Goal: Information Seeking & Learning: Learn about a topic

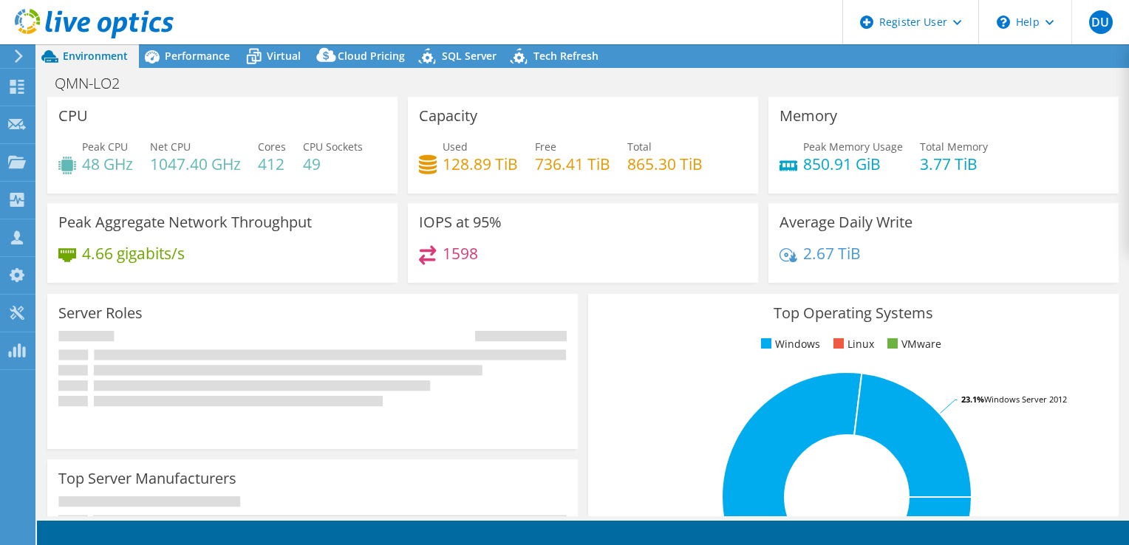
select select "USD"
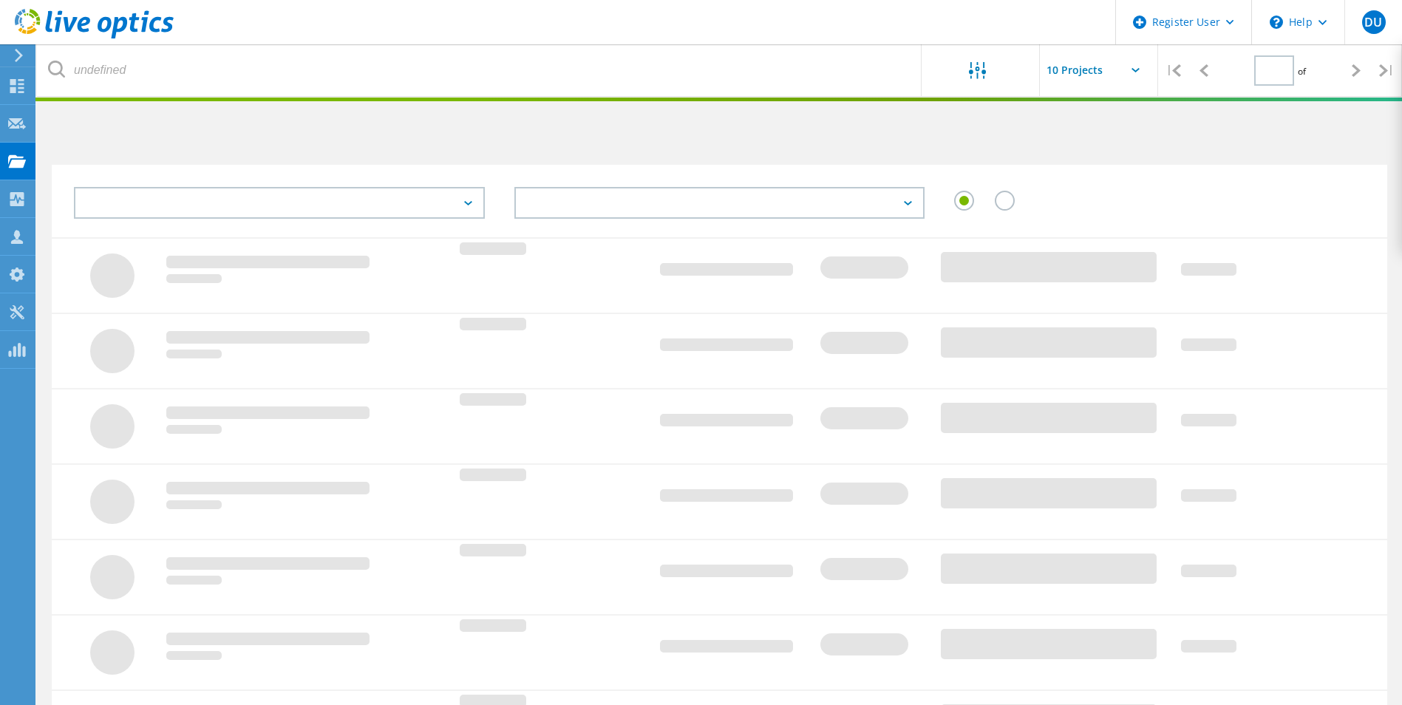
type input "1"
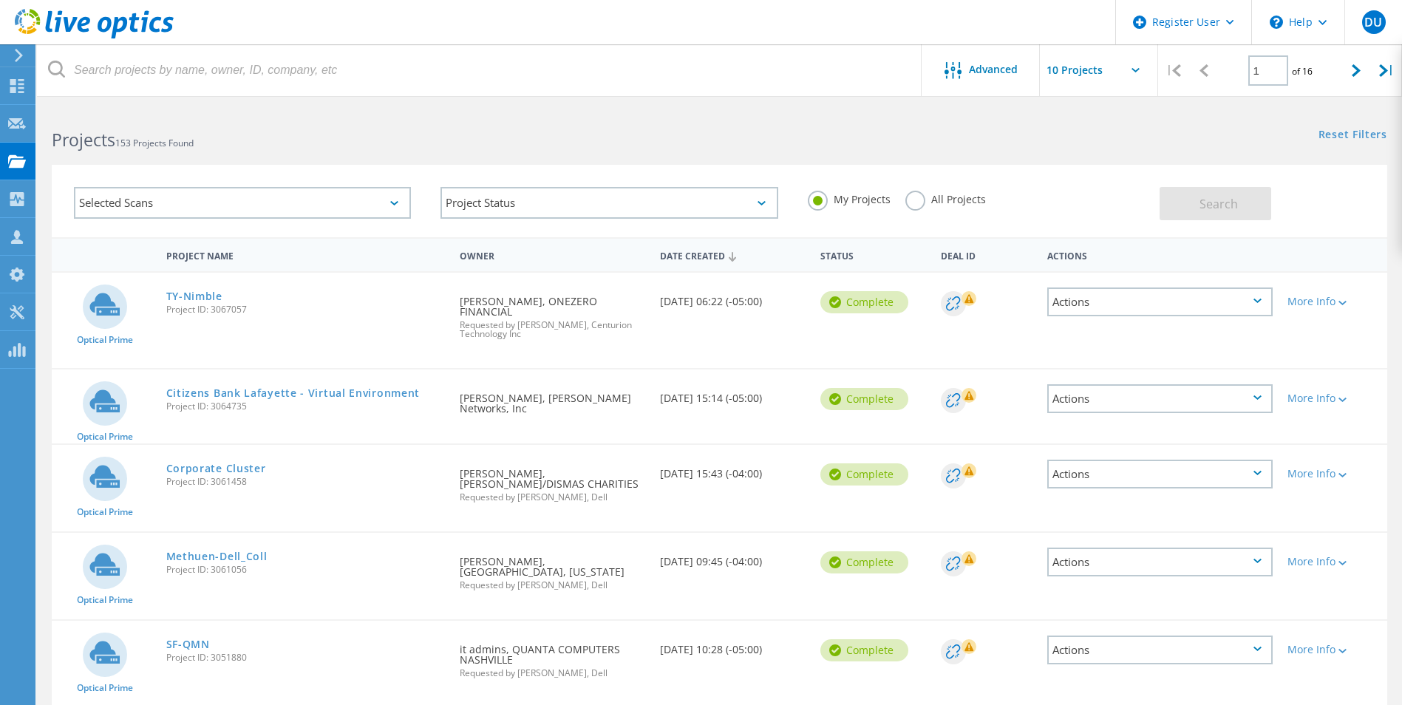
click at [918, 194] on label "All Projects" at bounding box center [945, 198] width 81 height 14
click at [0, 0] on input "All Projects" at bounding box center [0, 0] width 0 height 0
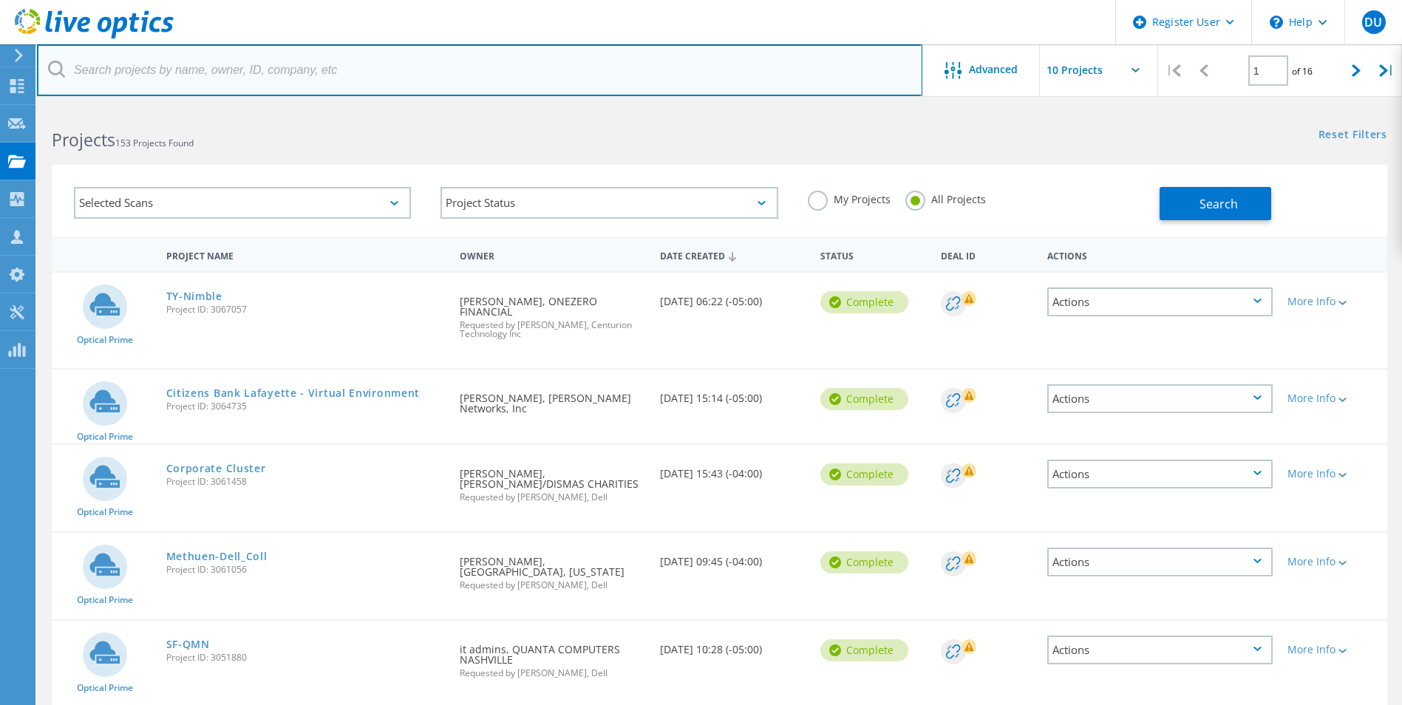
click at [272, 75] on input "text" at bounding box center [479, 70] width 885 height 52
type input "delta"
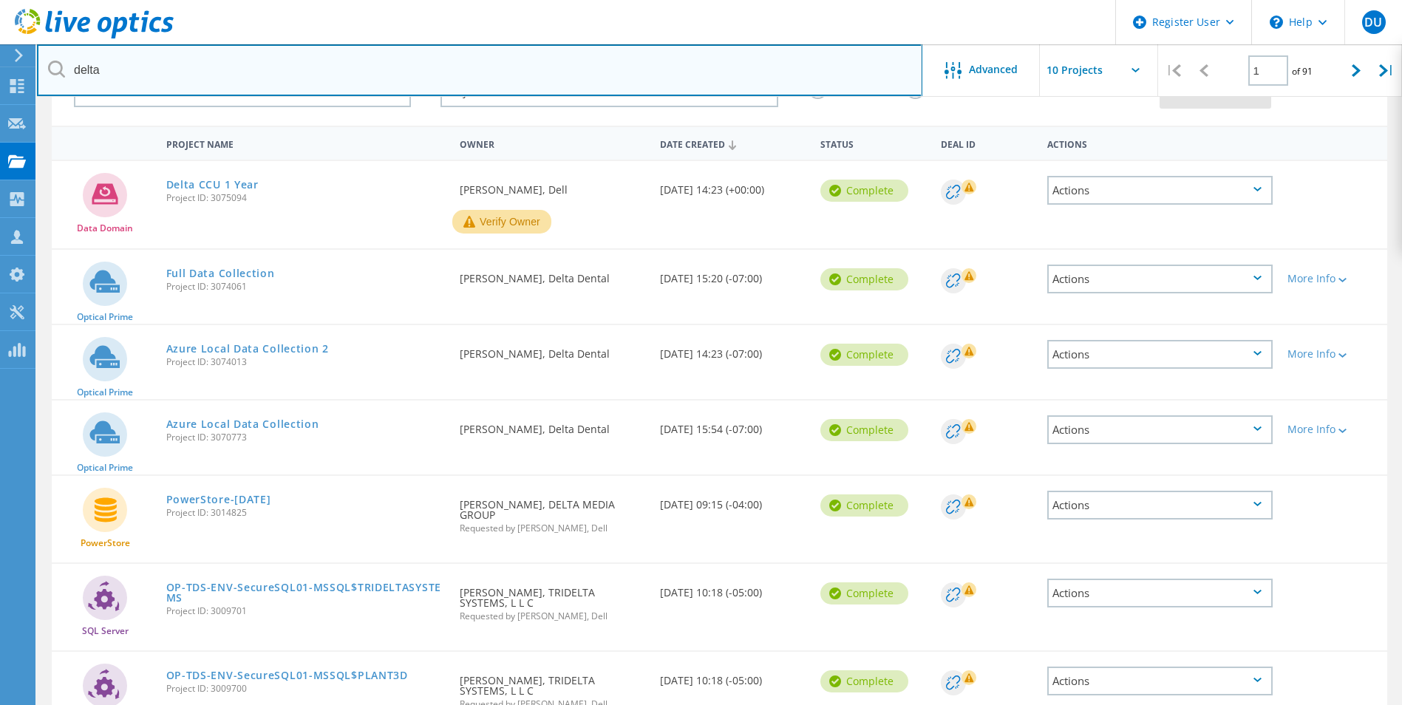
scroll to position [106, 0]
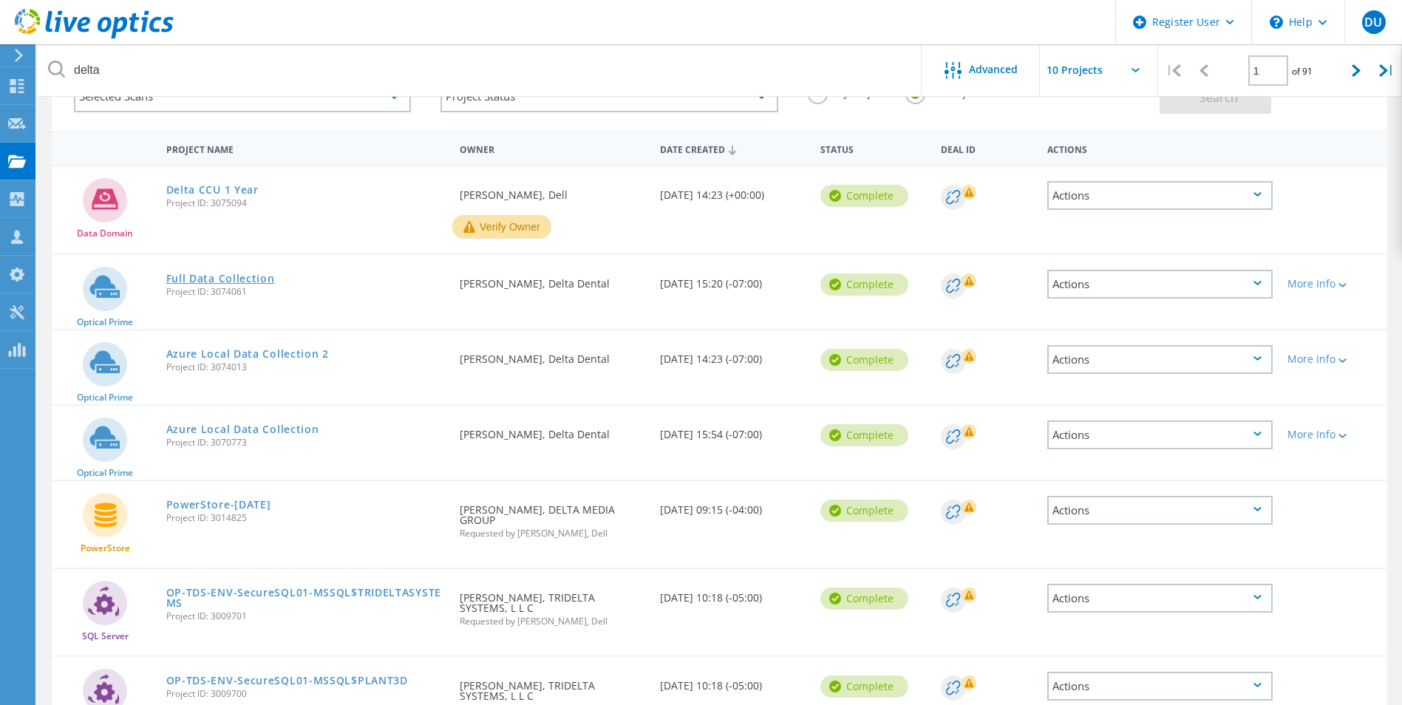
click at [211, 273] on link "Full Data Collection" at bounding box center [220, 278] width 109 height 10
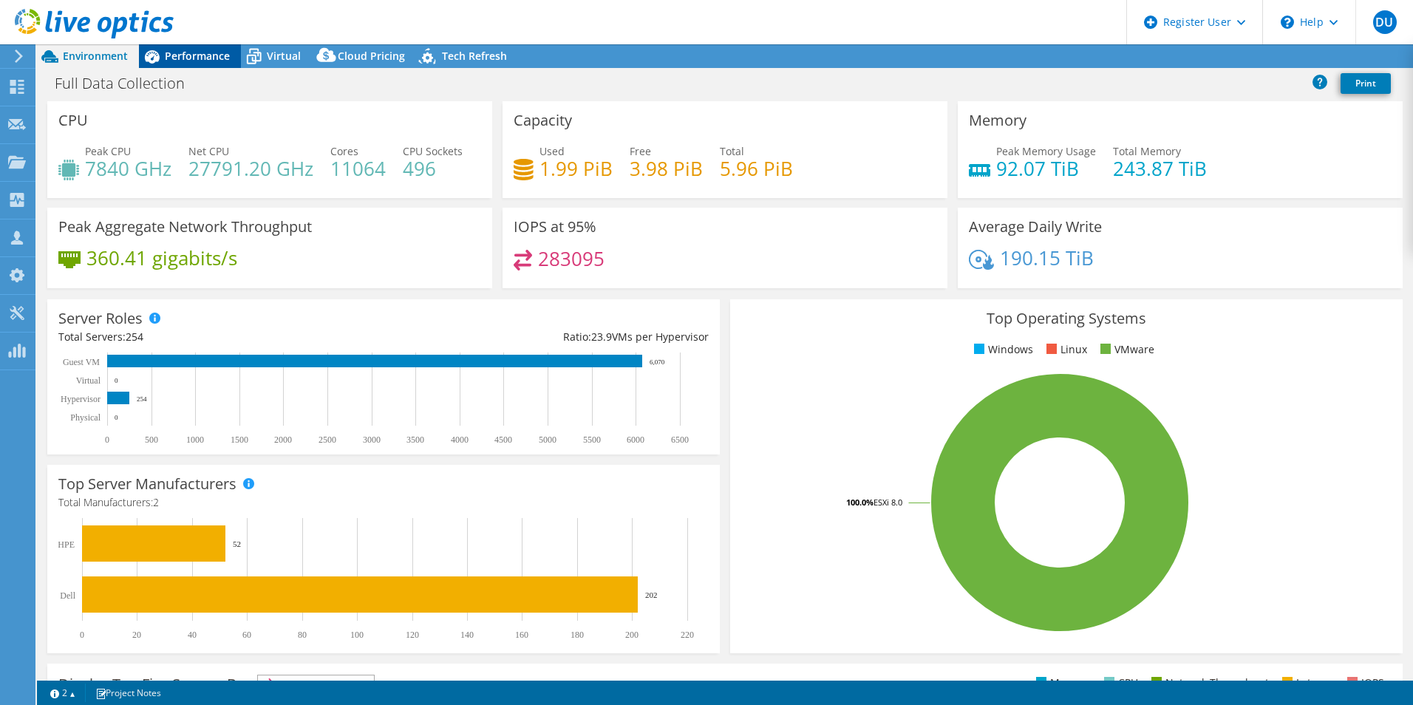
click at [206, 47] on div "Performance" at bounding box center [190, 56] width 102 height 24
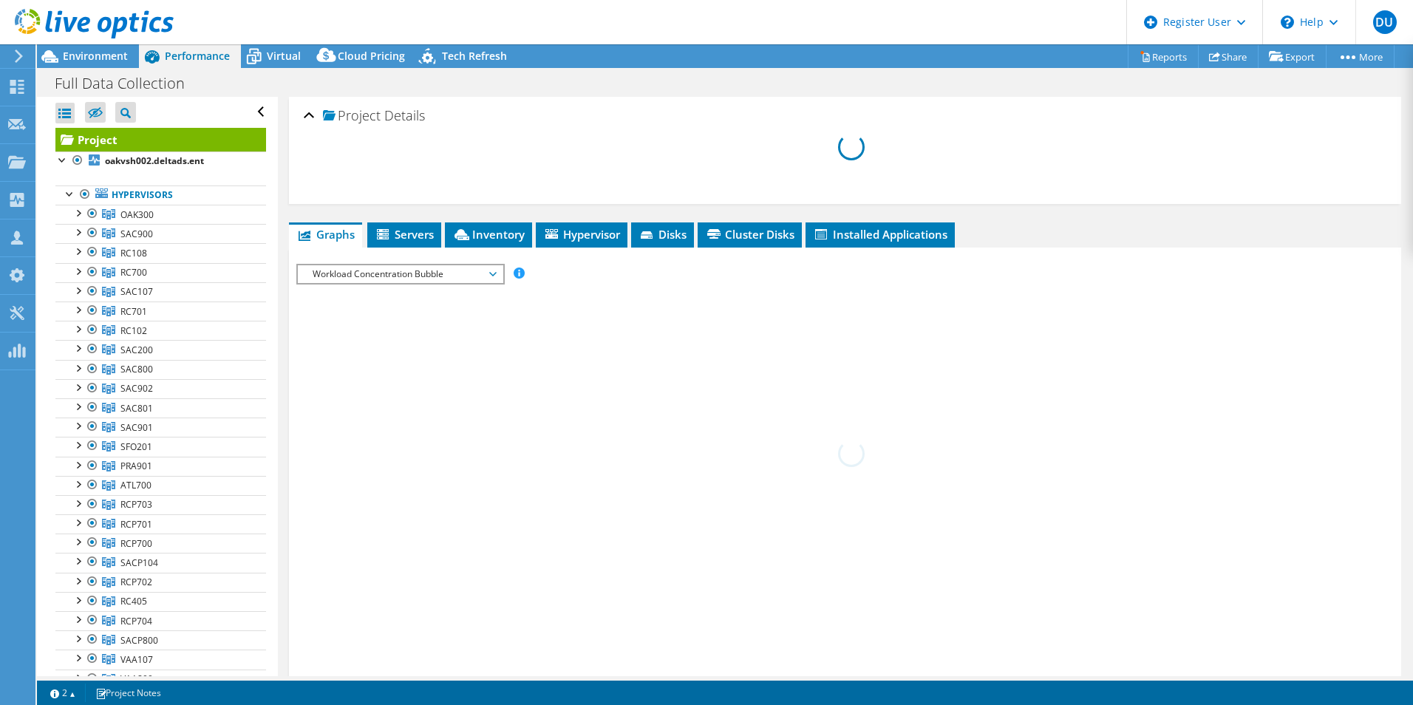
select select "USD"
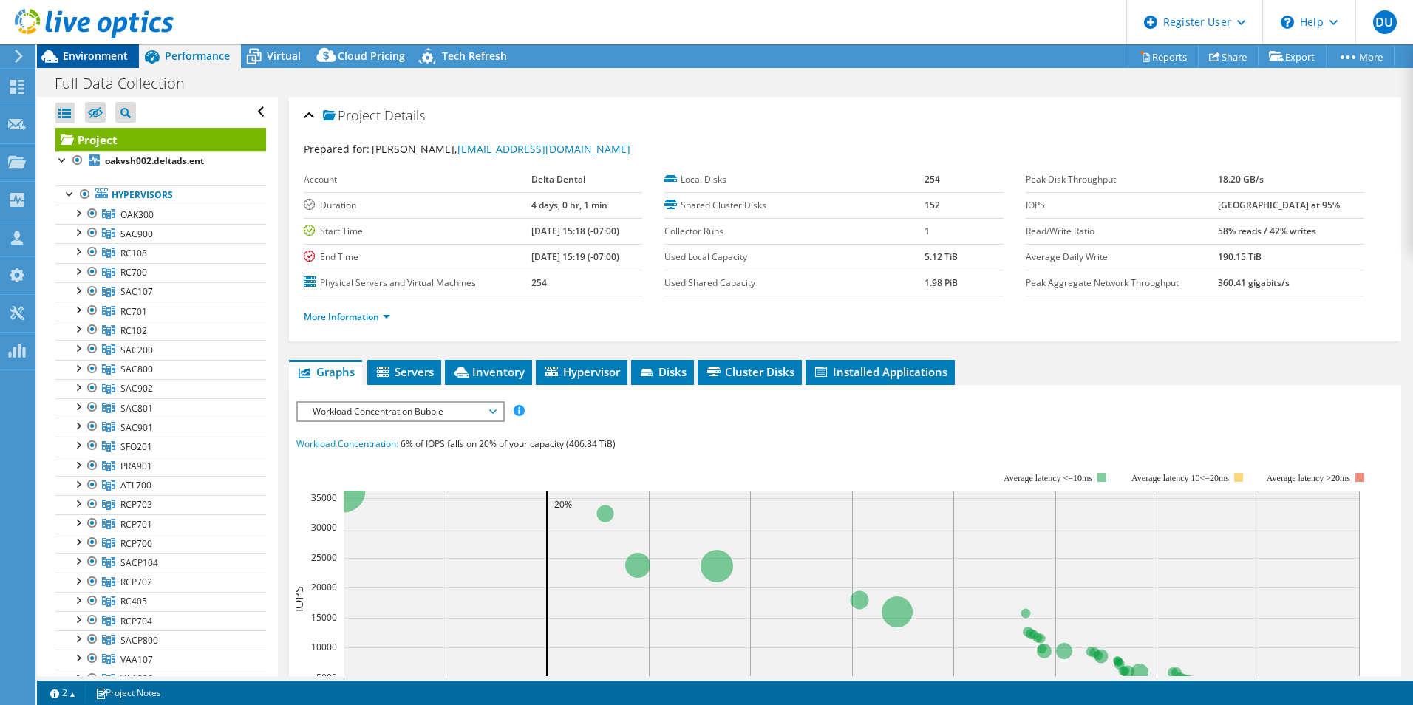
click at [78, 53] on span "Environment" at bounding box center [95, 56] width 65 height 14
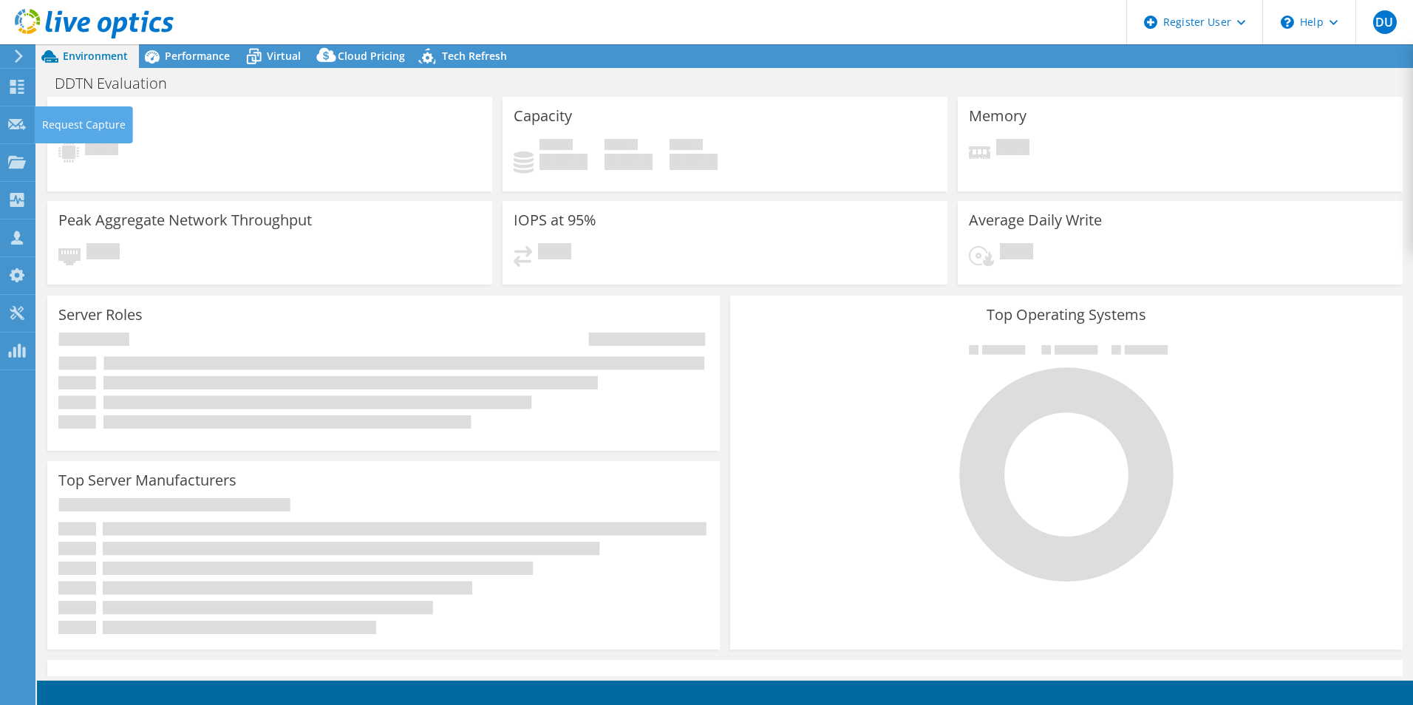
select select "USD"
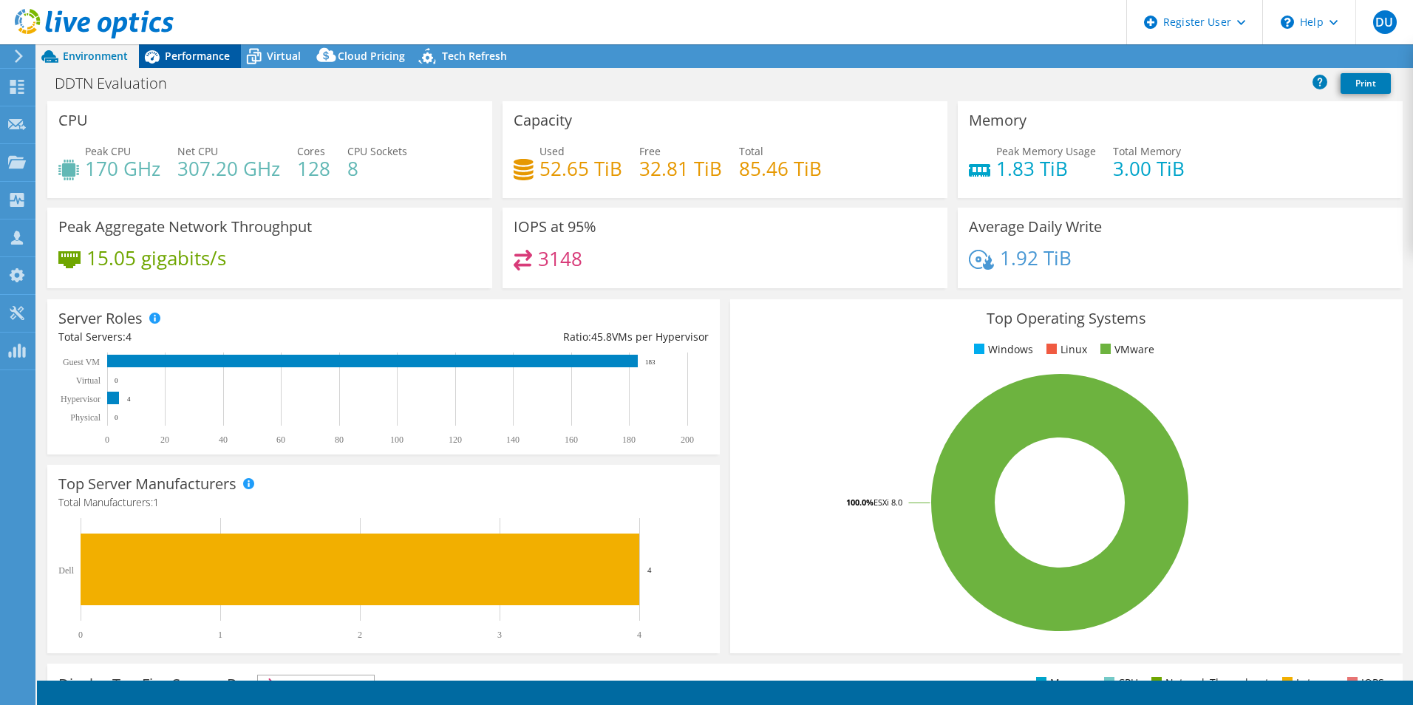
click at [204, 45] on div "Performance" at bounding box center [190, 56] width 102 height 24
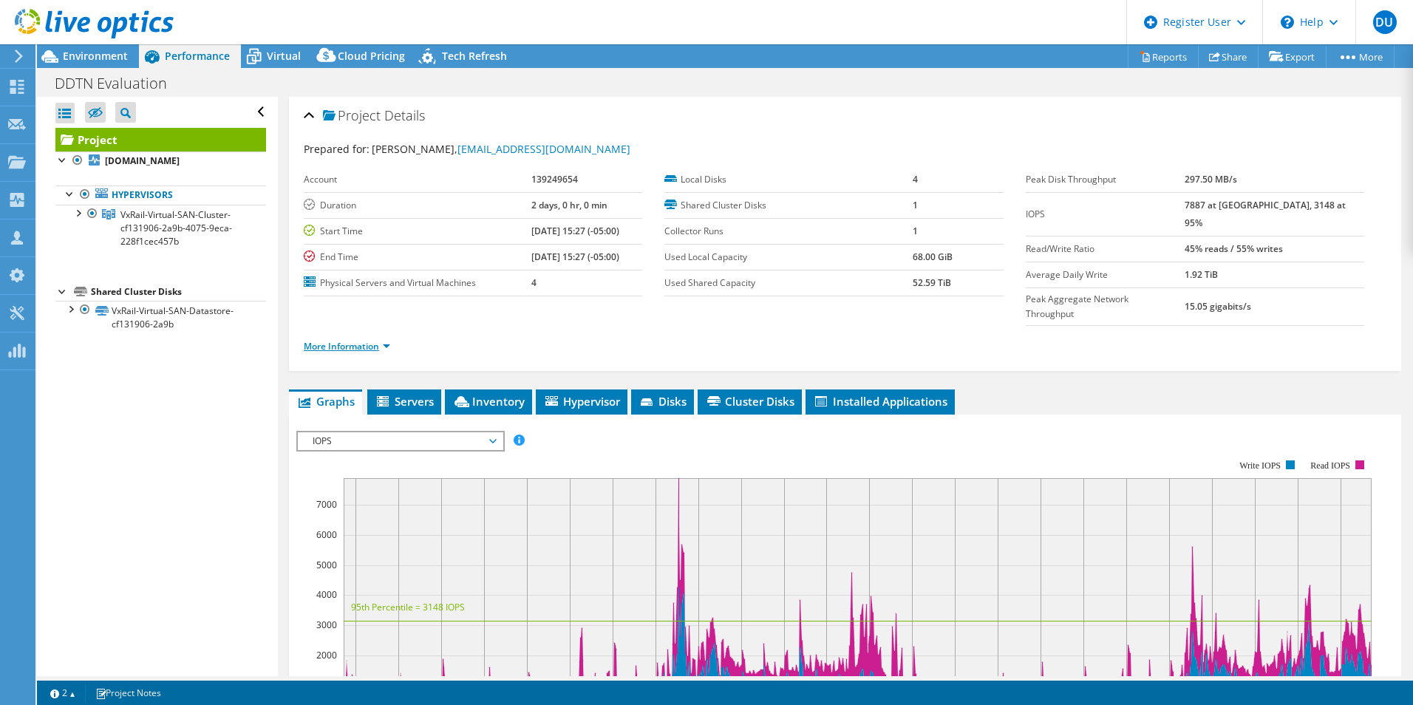
click at [335, 340] on link "More Information" at bounding box center [347, 346] width 86 height 13
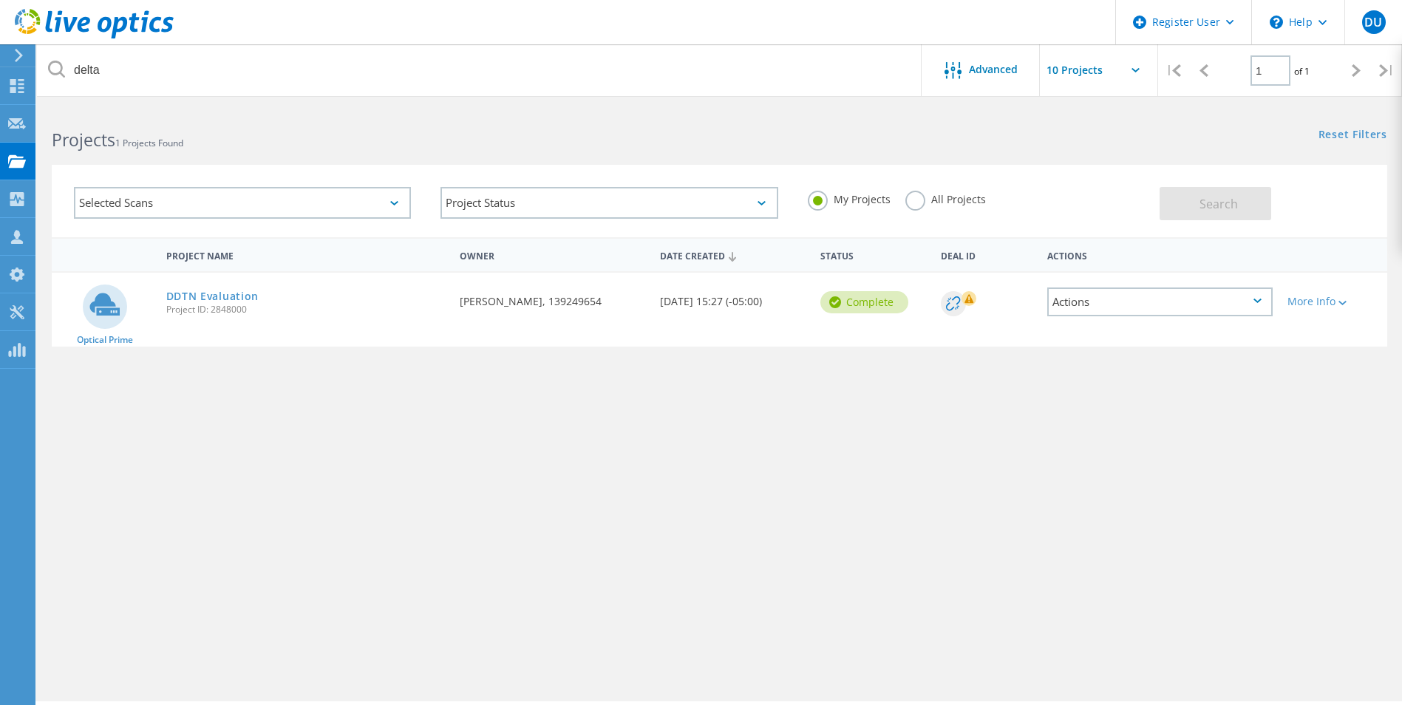
click at [918, 203] on label "All Projects" at bounding box center [945, 198] width 81 height 14
click at [0, 0] on input "All Projects" at bounding box center [0, 0] width 0 height 0
click at [1191, 200] on button "Search" at bounding box center [1215, 203] width 112 height 33
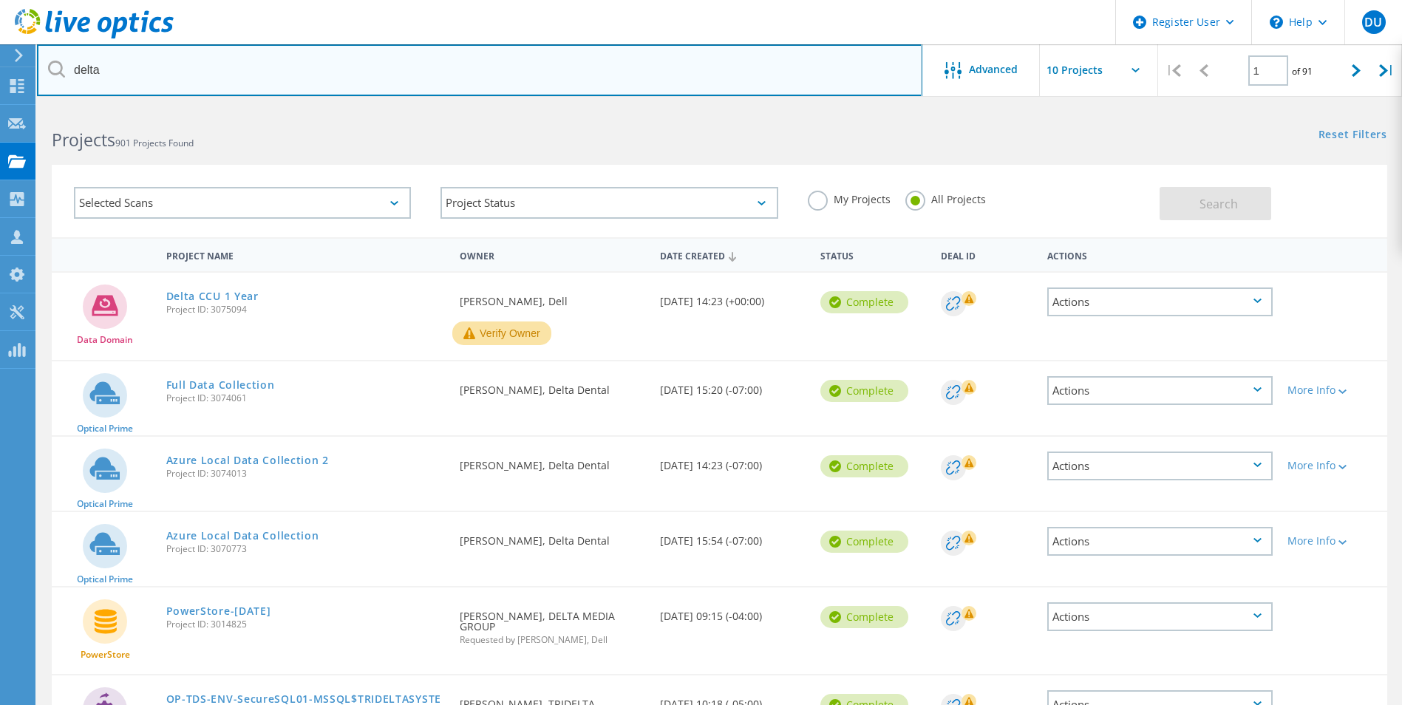
drag, startPoint x: 126, startPoint y: 68, endPoint x: 66, endPoint y: 65, distance: 59.9
click at [66, 65] on input "delta" at bounding box center [479, 70] width 885 height 52
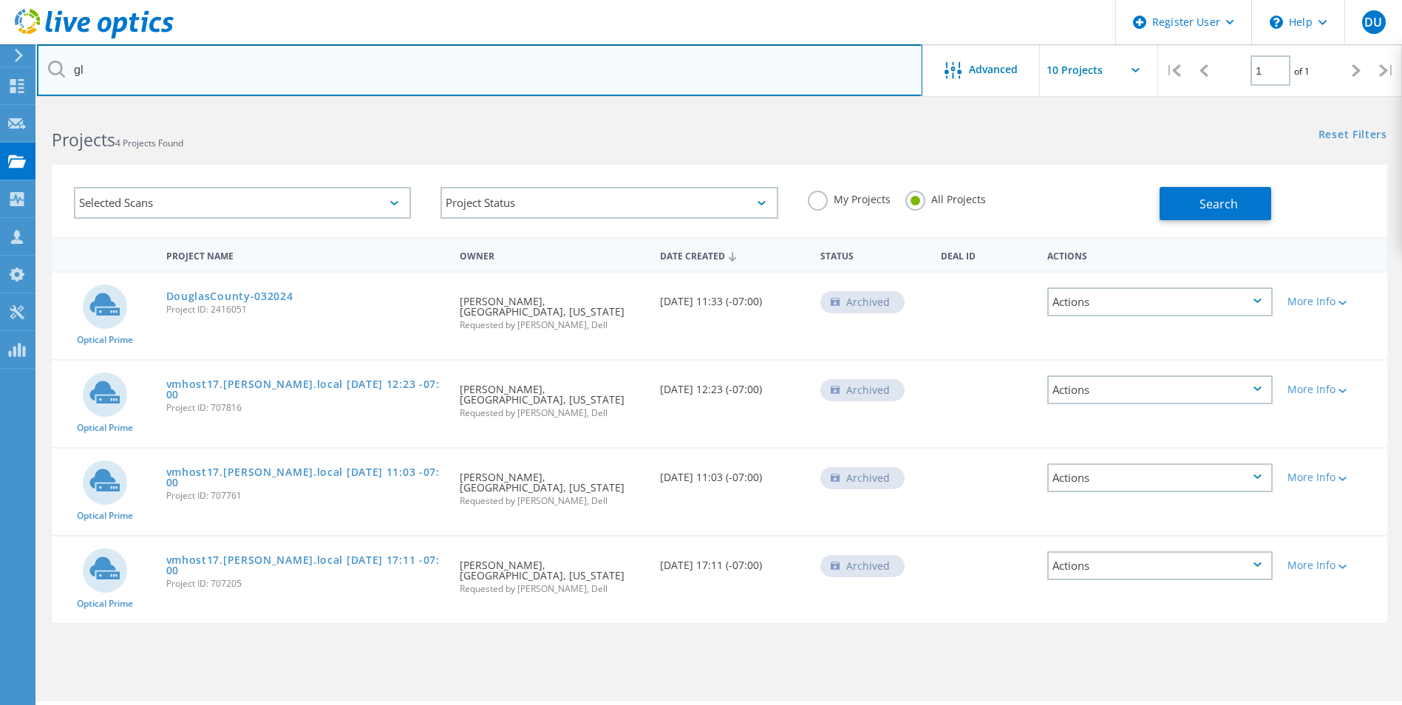
type input "g"
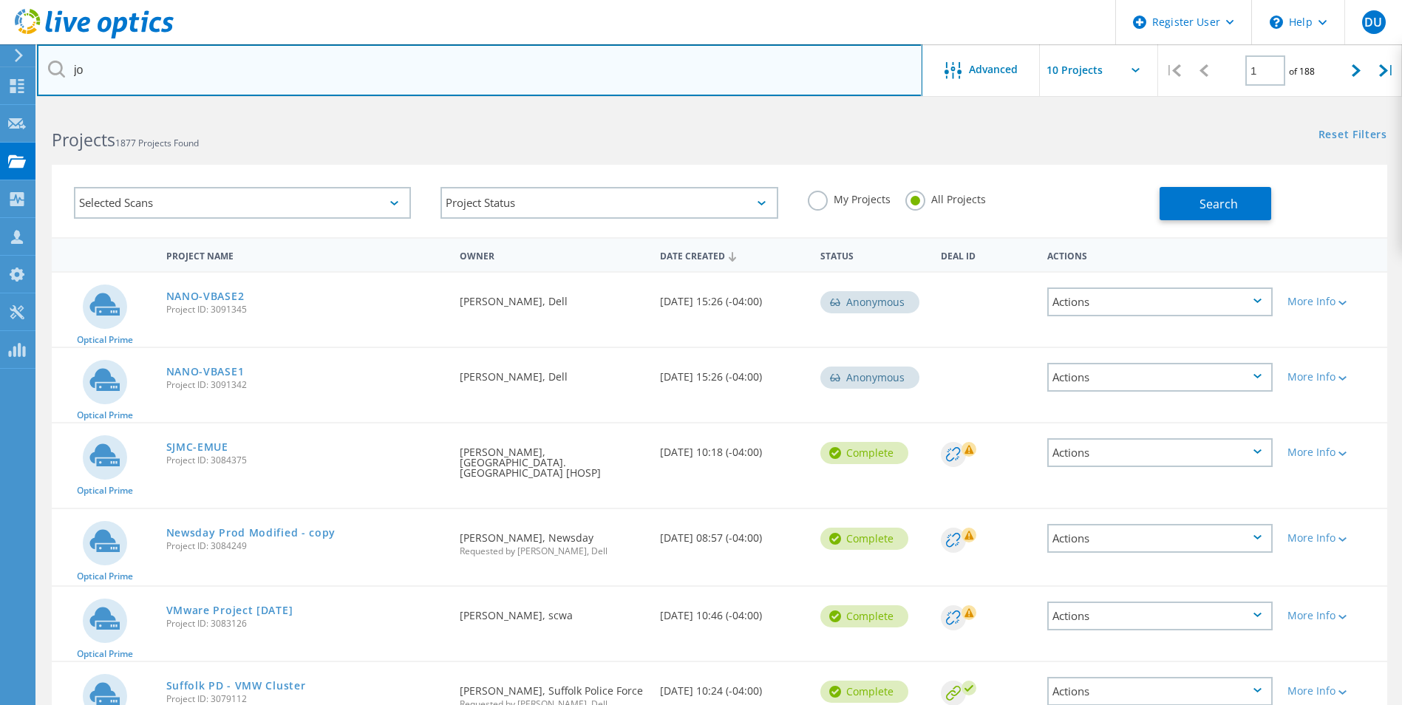
type input "j"
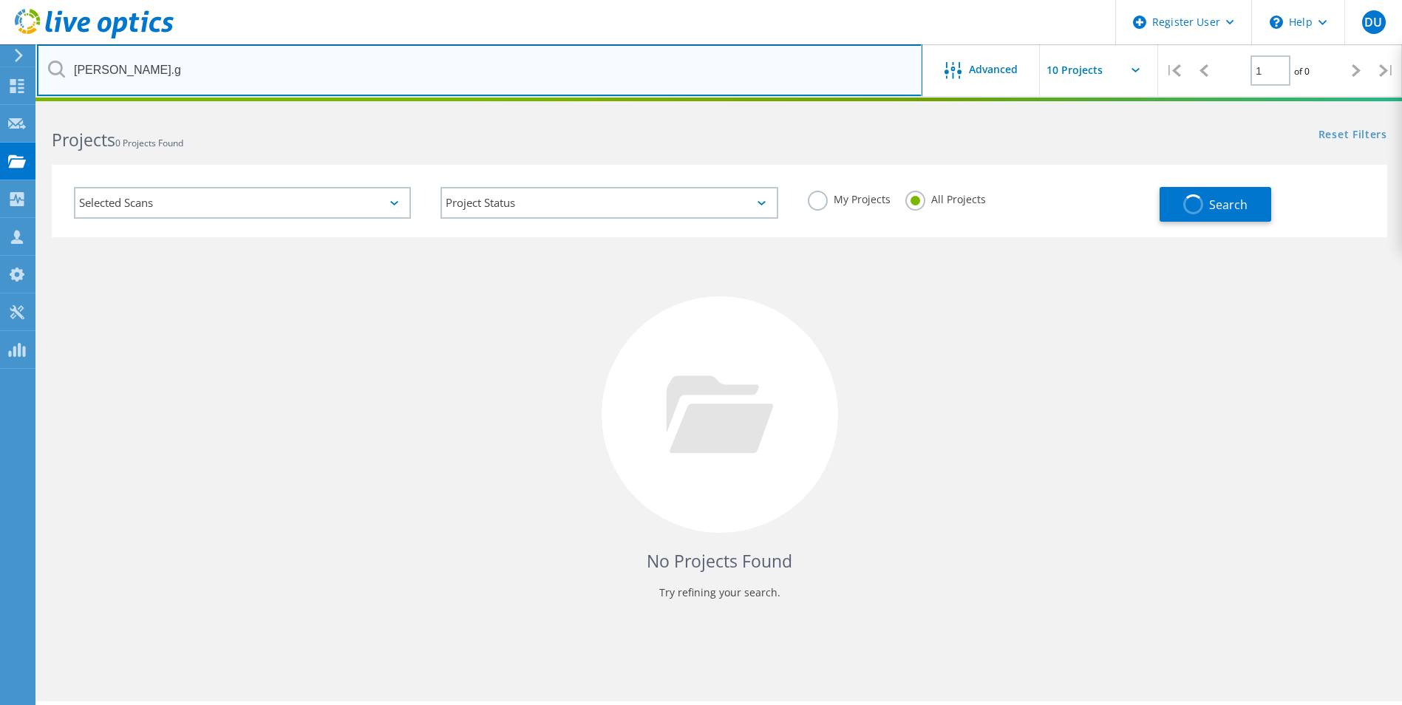
type input "joseph.g"
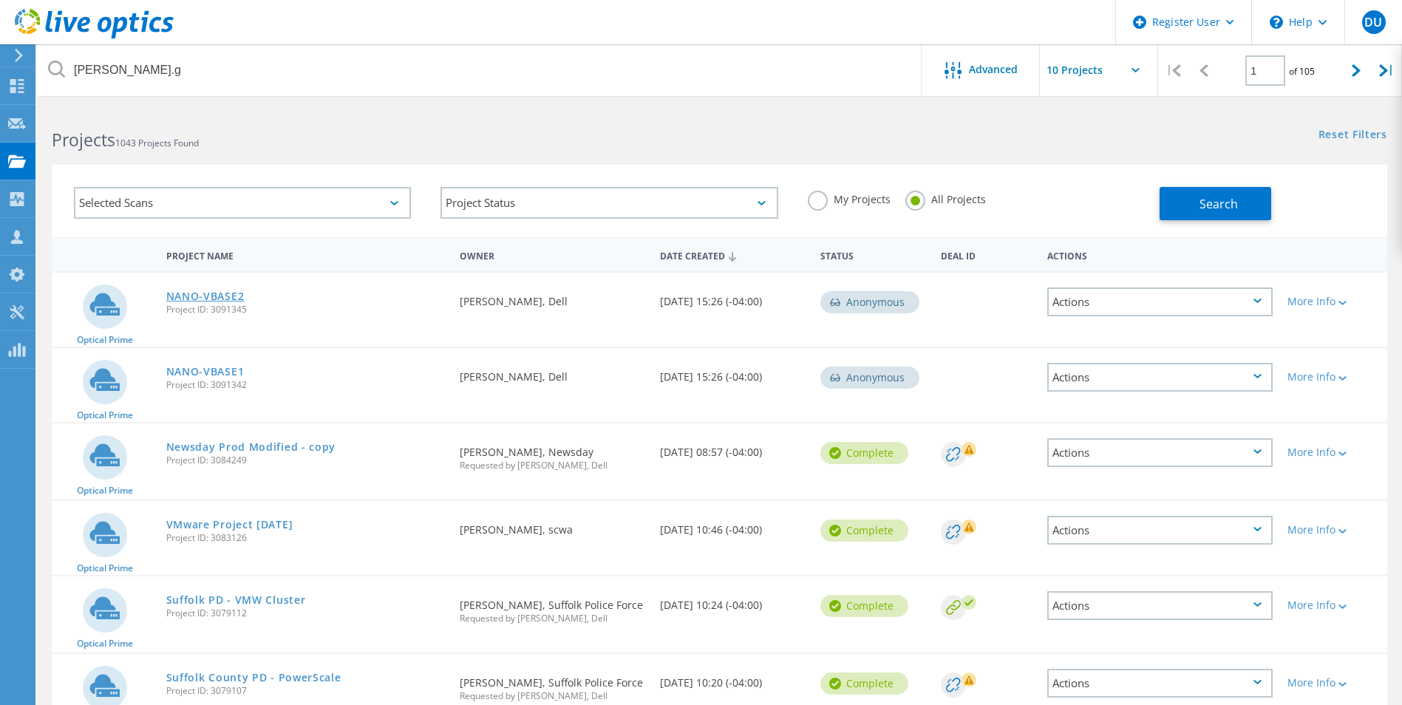
click at [197, 291] on link "NANO-VBASE2" at bounding box center [205, 296] width 78 height 10
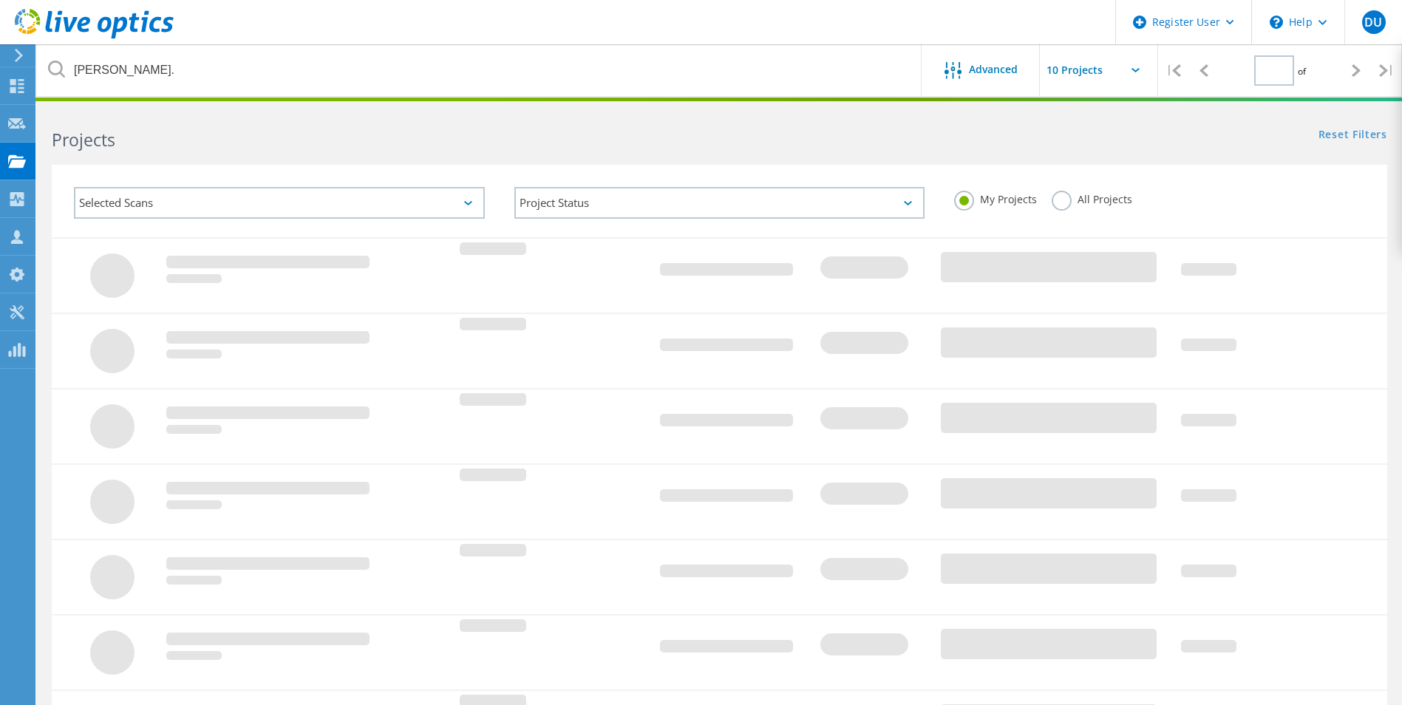
type input "1"
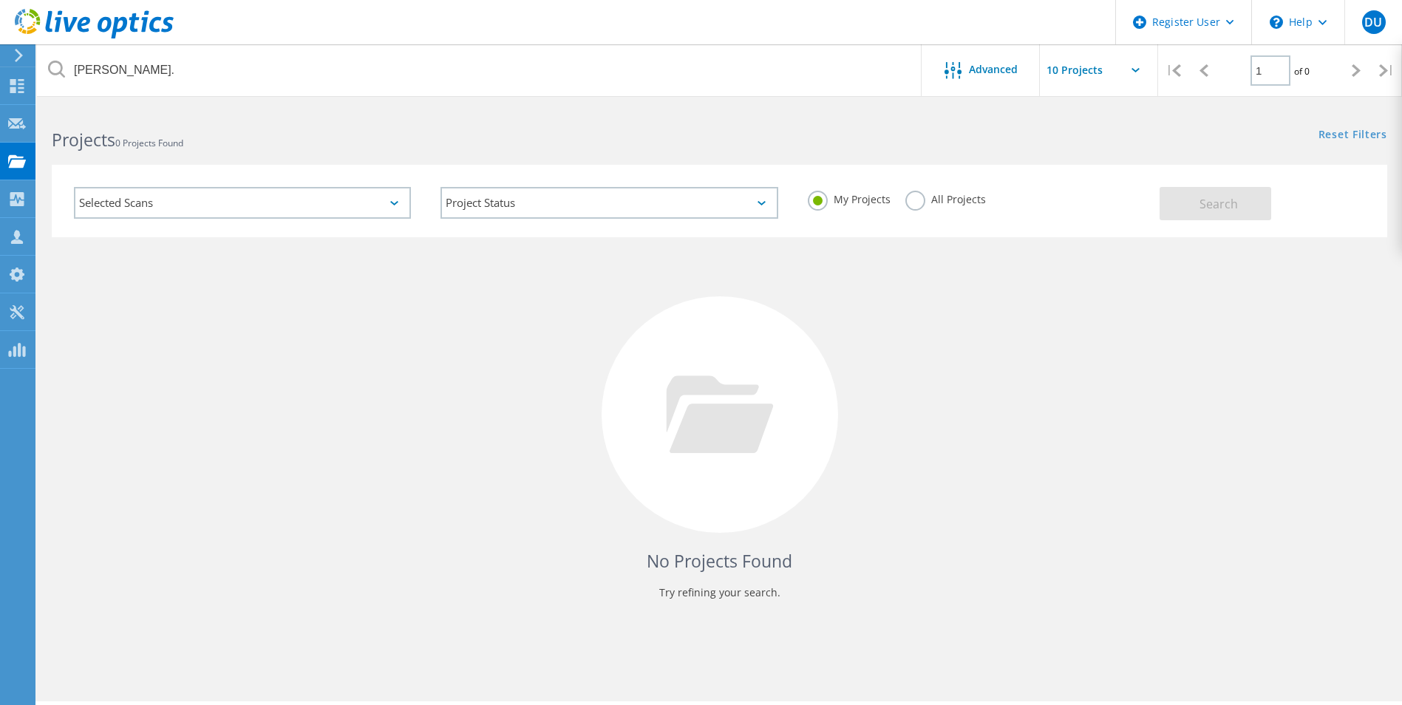
click at [911, 195] on label "All Projects" at bounding box center [945, 198] width 81 height 14
click at [0, 0] on input "All Projects" at bounding box center [0, 0] width 0 height 0
click at [821, 194] on label "My Projects" at bounding box center [849, 198] width 83 height 14
click at [0, 0] on input "My Projects" at bounding box center [0, 0] width 0 height 0
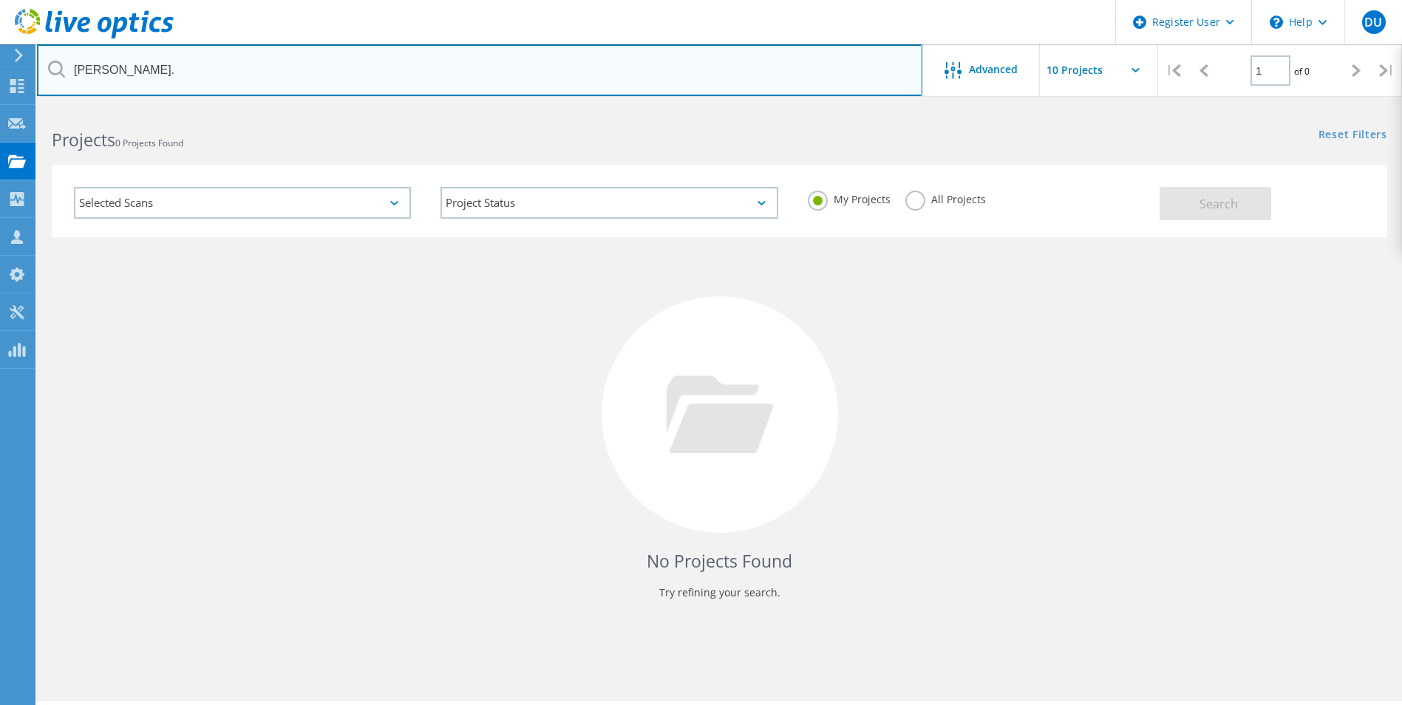
click at [192, 69] on input "joseph." at bounding box center [479, 70] width 885 height 52
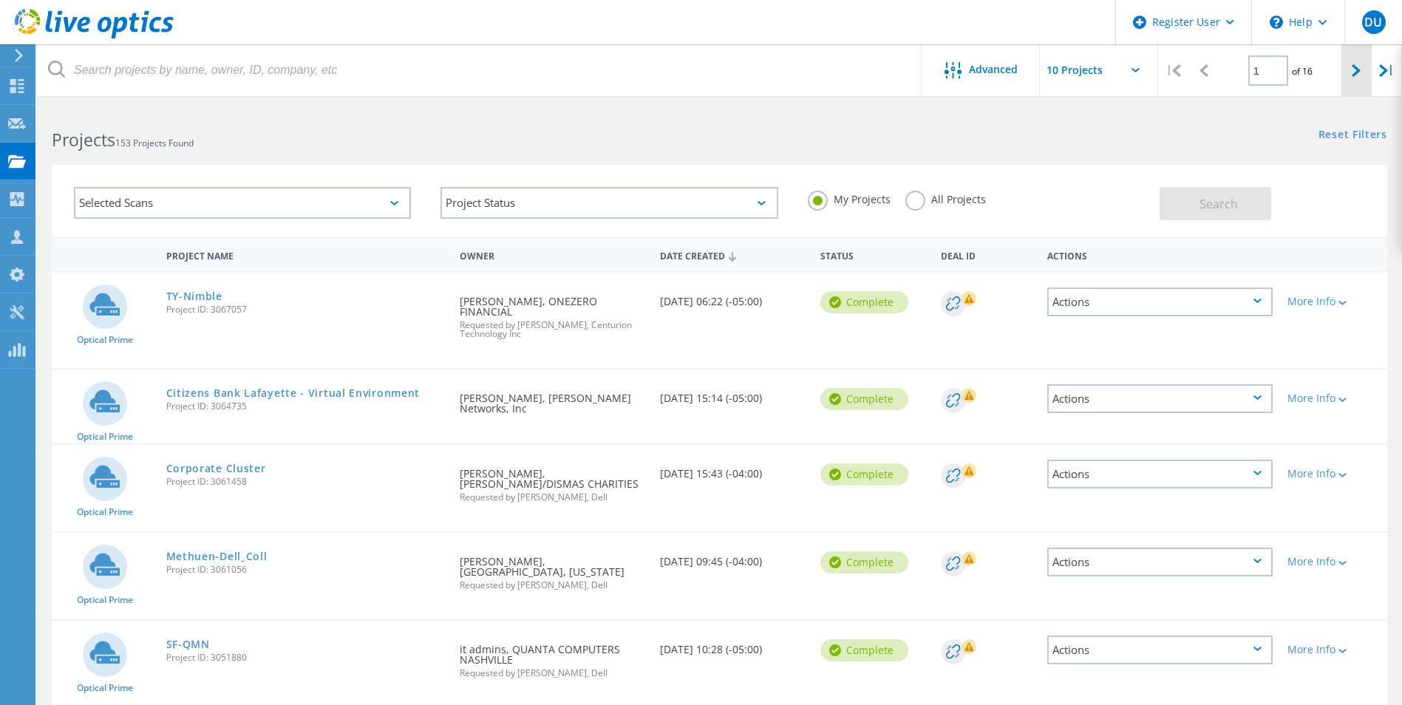
click at [1352, 76] on icon at bounding box center [1355, 70] width 9 height 13
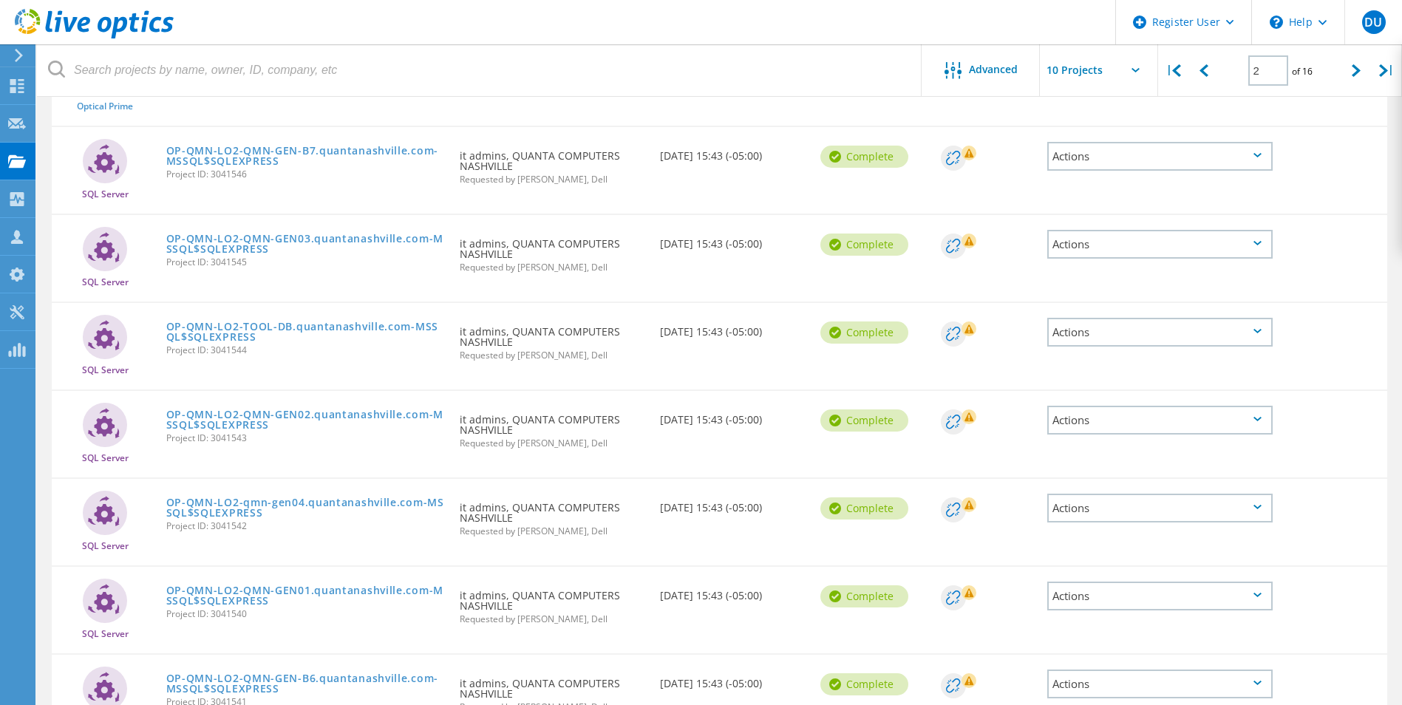
scroll to position [505, 0]
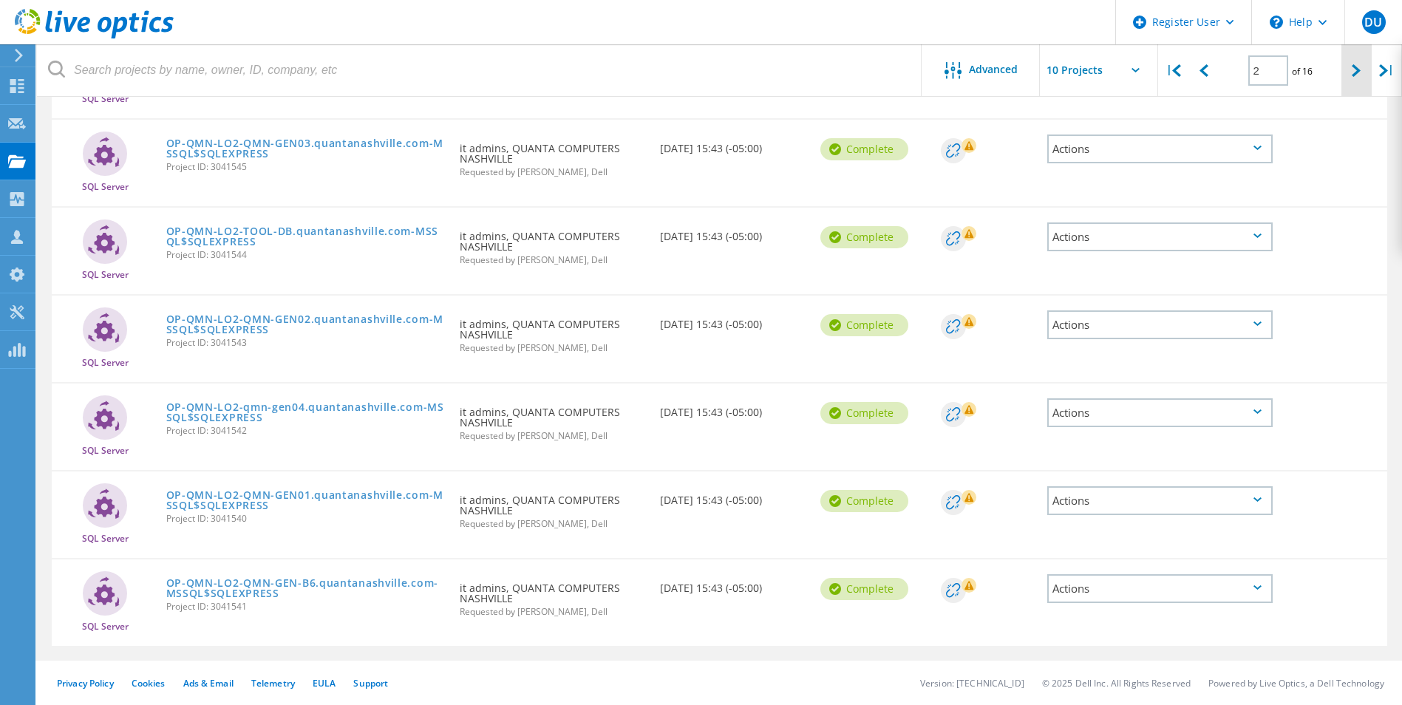
click at [1345, 71] on div "| 2 of 16 |" at bounding box center [1280, 70] width 244 height 52
click at [1345, 71] on div at bounding box center [1356, 70] width 30 height 52
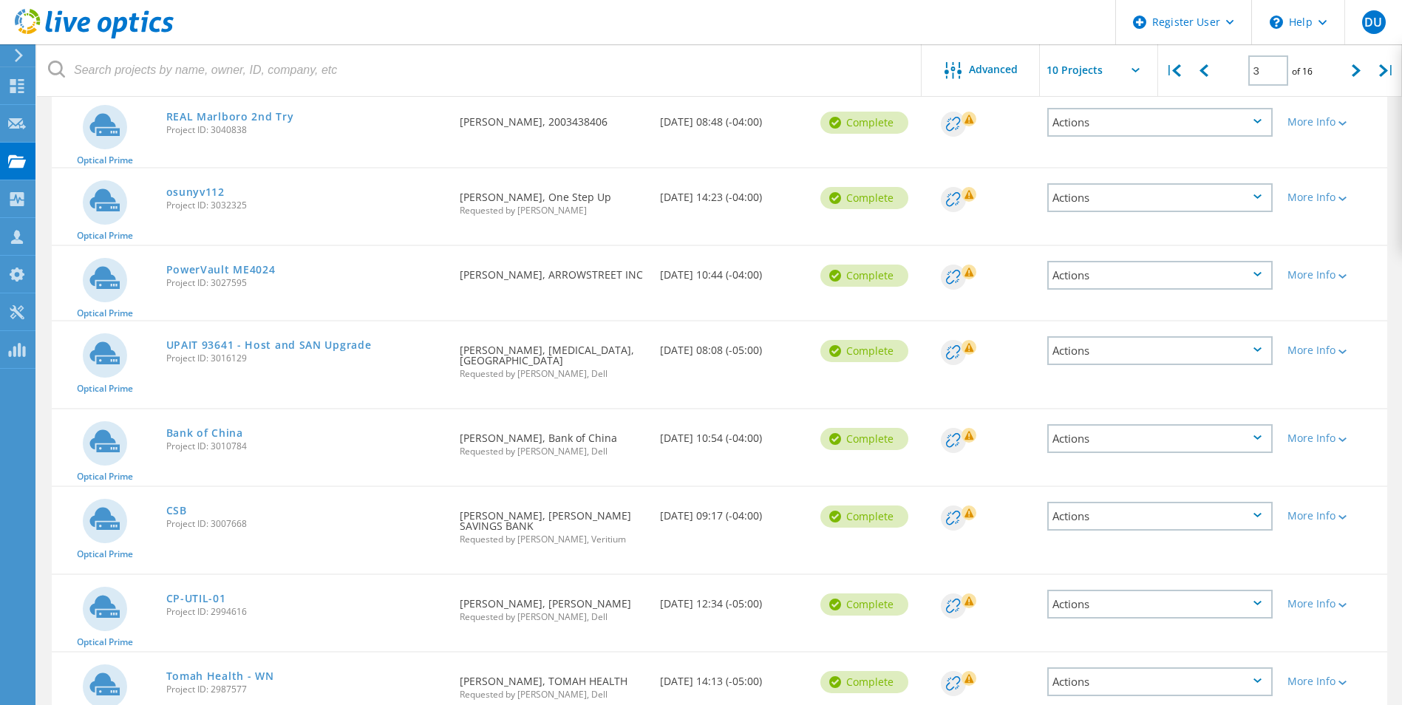
scroll to position [415, 0]
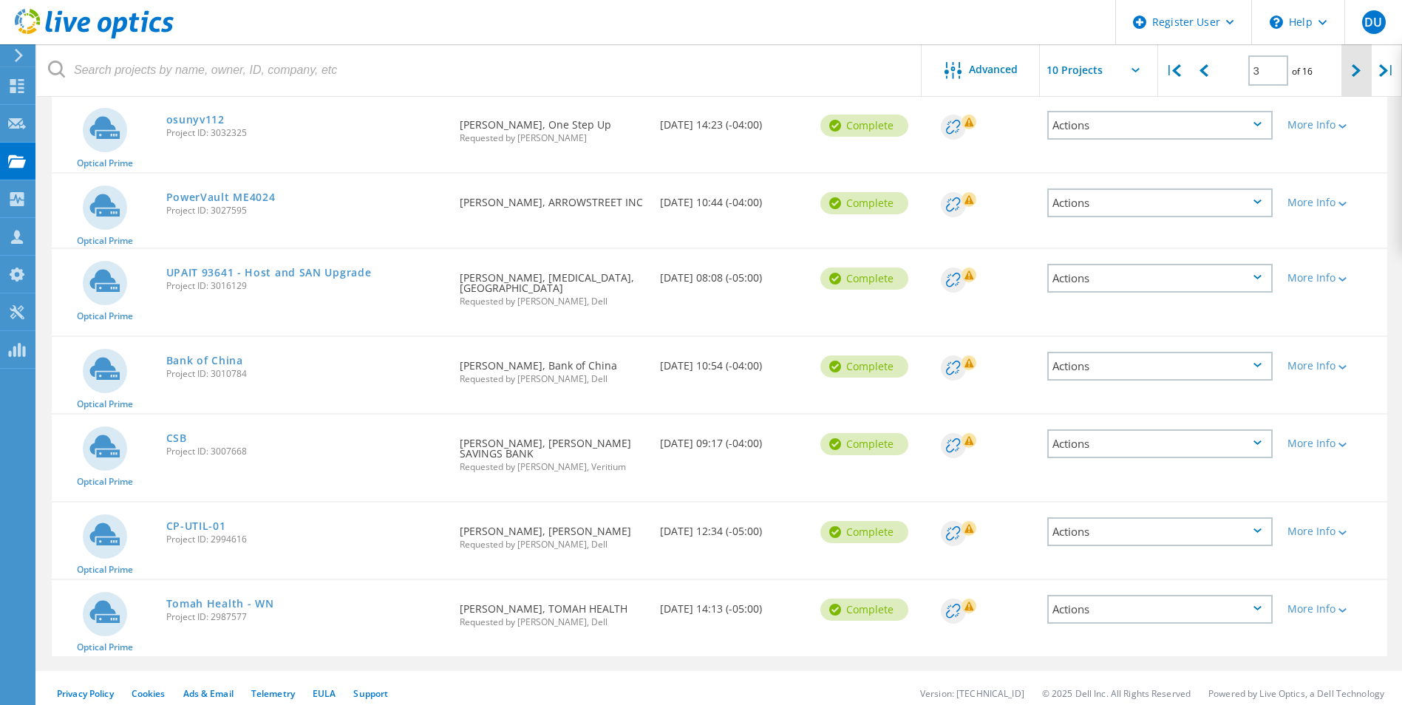
click at [1342, 70] on div at bounding box center [1356, 70] width 30 height 52
type input "4"
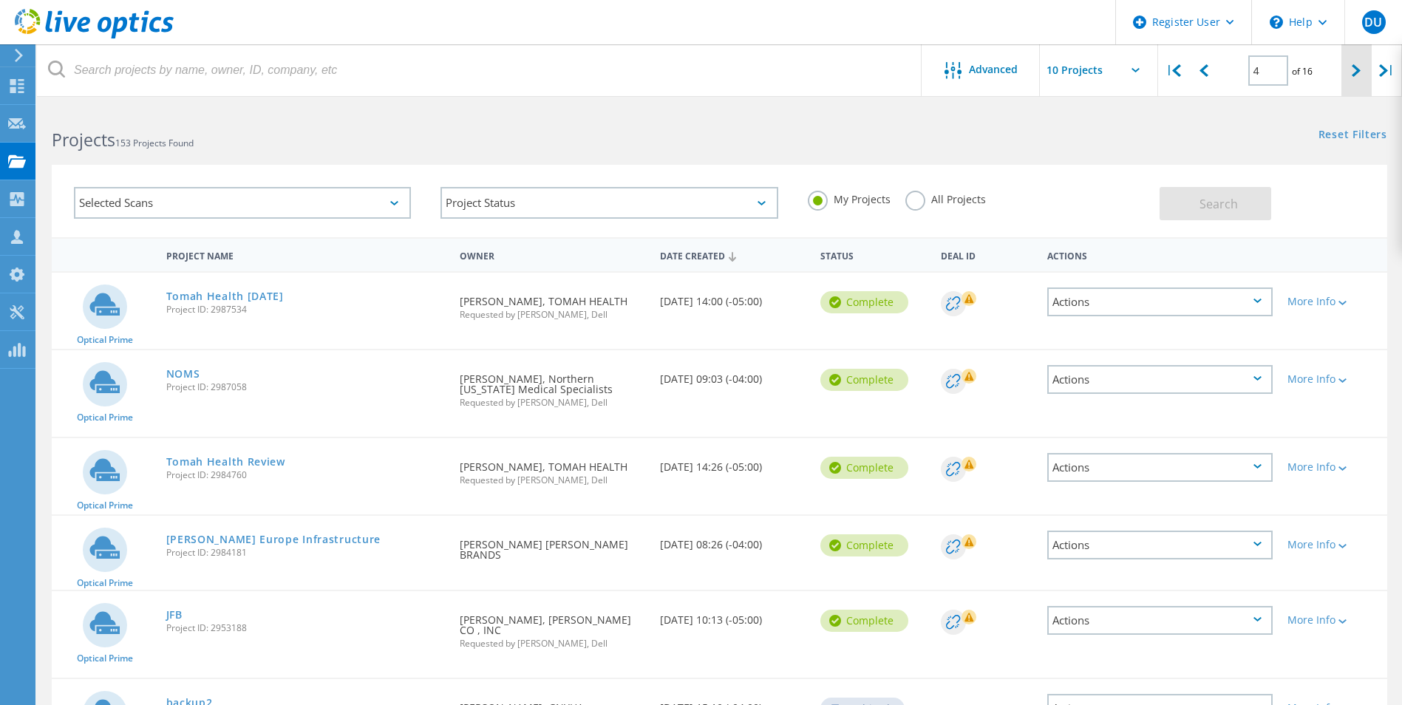
scroll to position [94, 0]
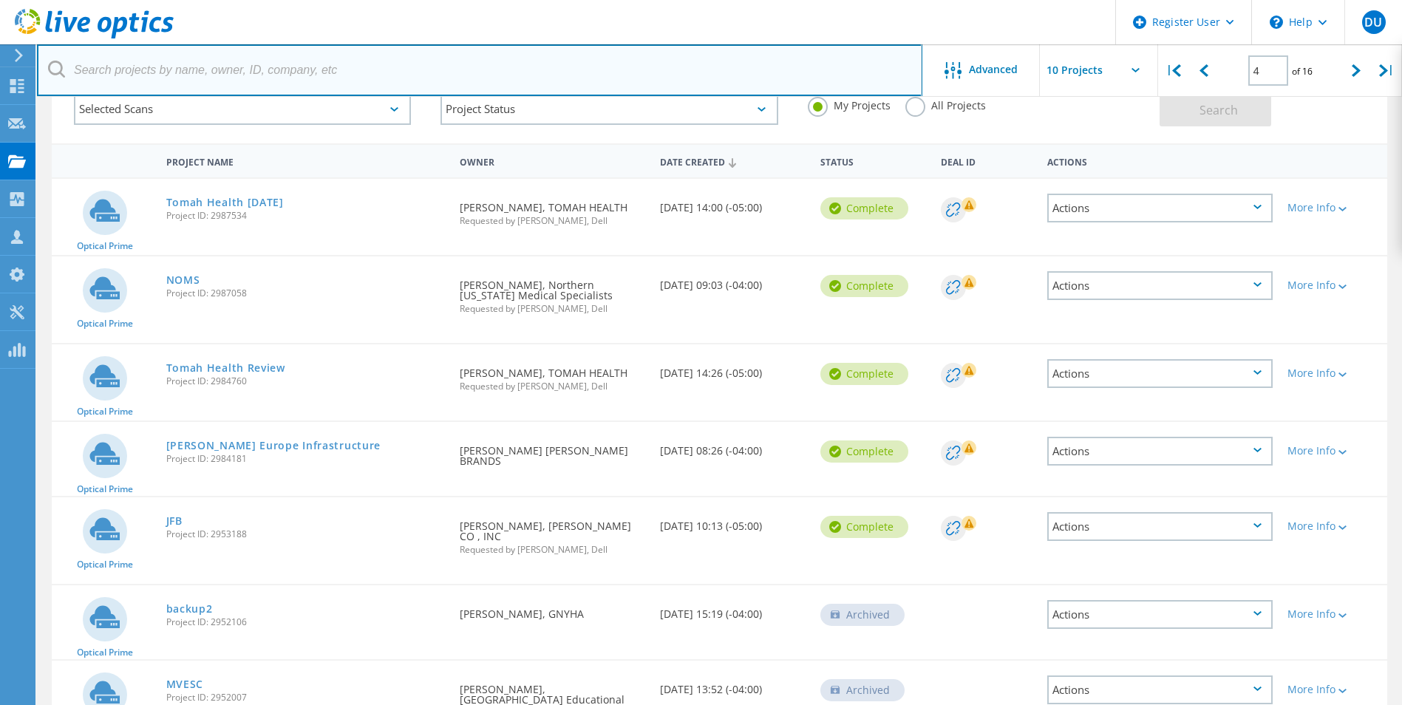
click at [285, 73] on input "text" at bounding box center [479, 70] width 885 height 52
type input "delta"
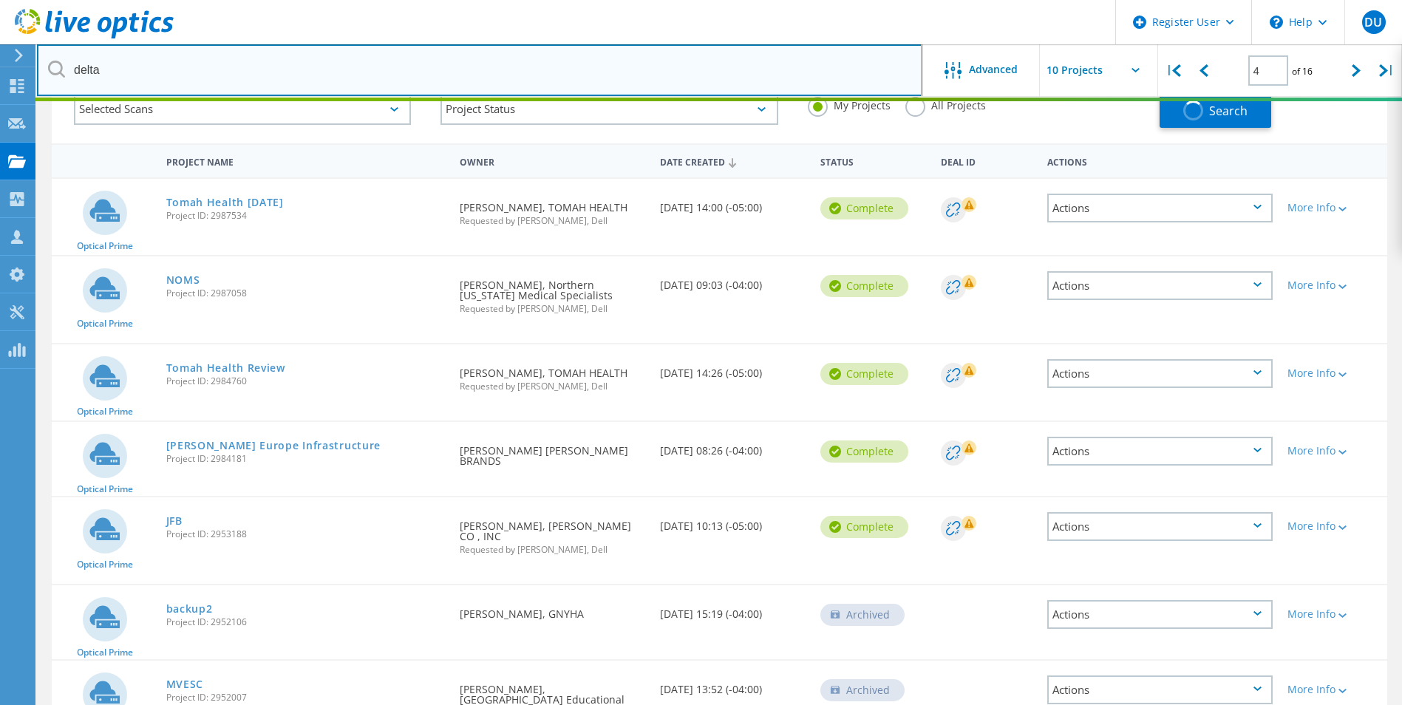
type input "1"
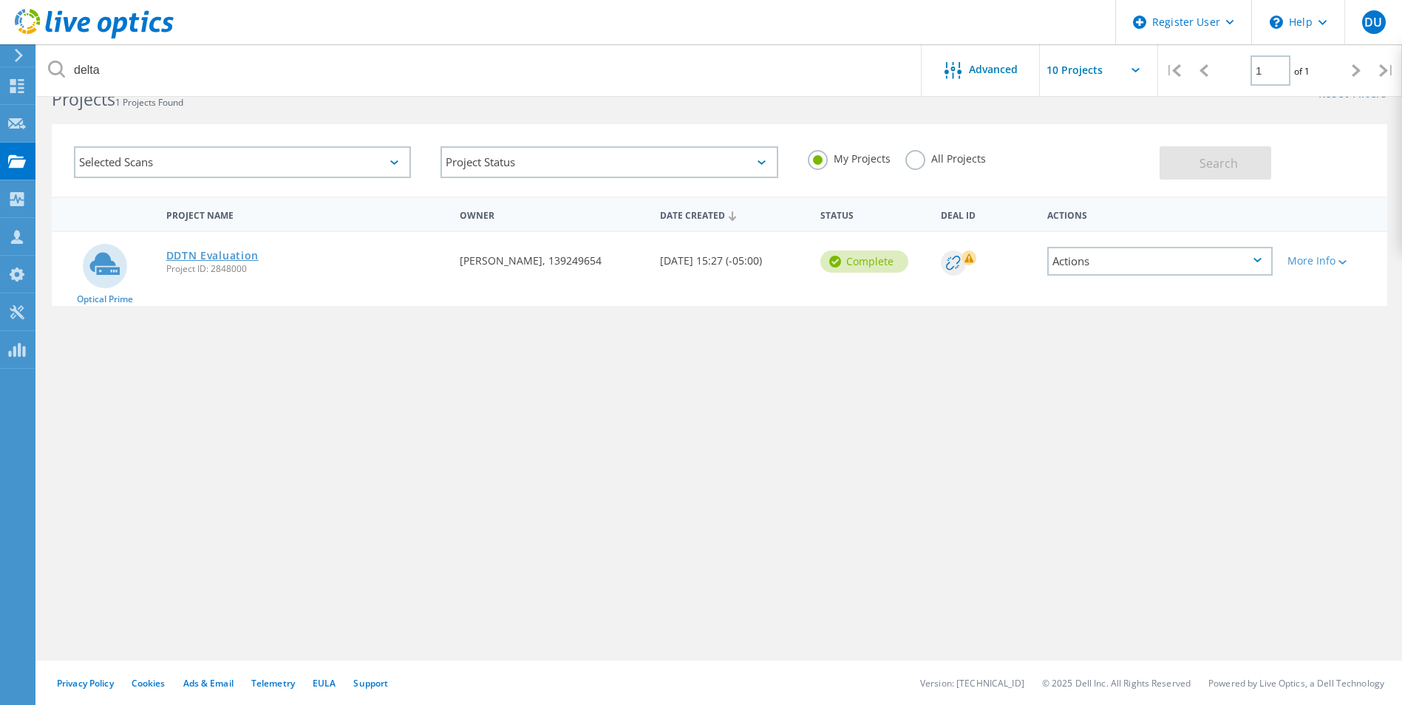
click at [199, 251] on link "DDTN Evaluation" at bounding box center [212, 255] width 93 height 10
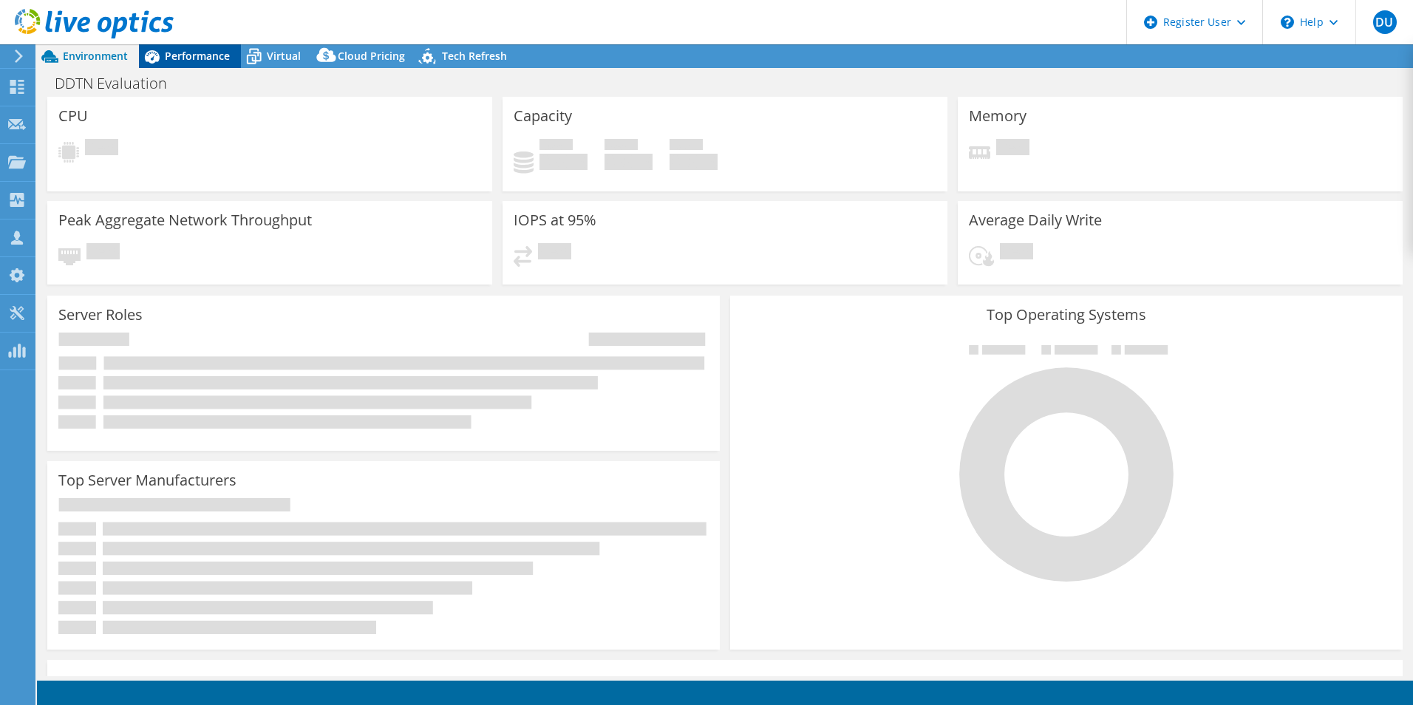
select select "USD"
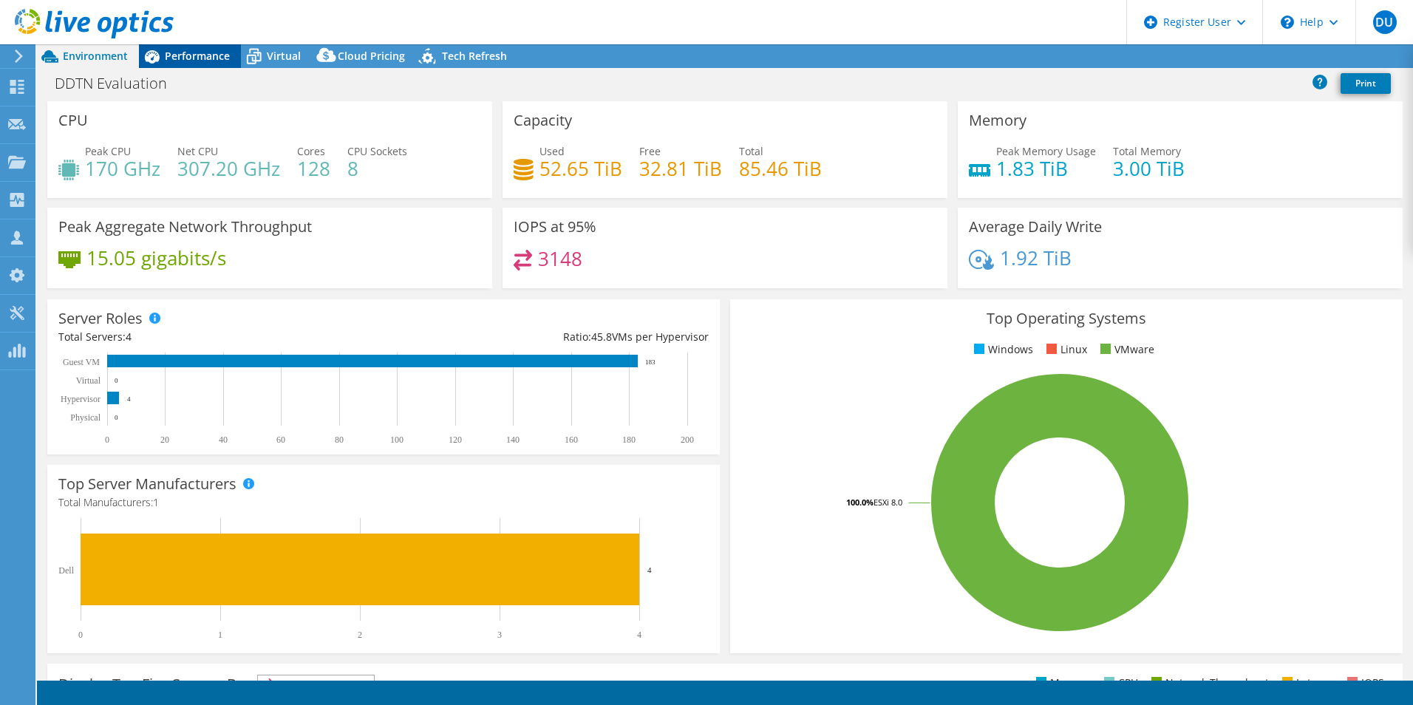
click at [202, 52] on span "Performance" at bounding box center [197, 56] width 65 height 14
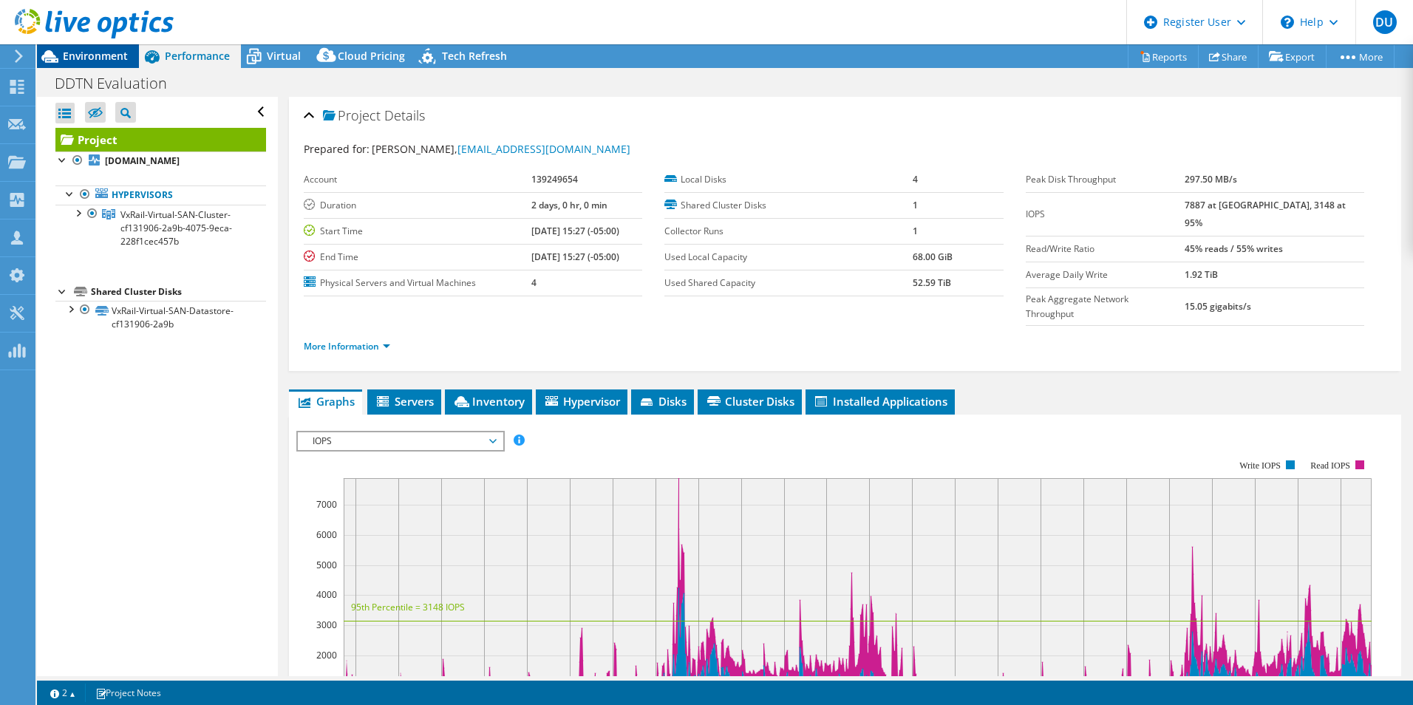
click at [98, 51] on span "Environment" at bounding box center [95, 56] width 65 height 14
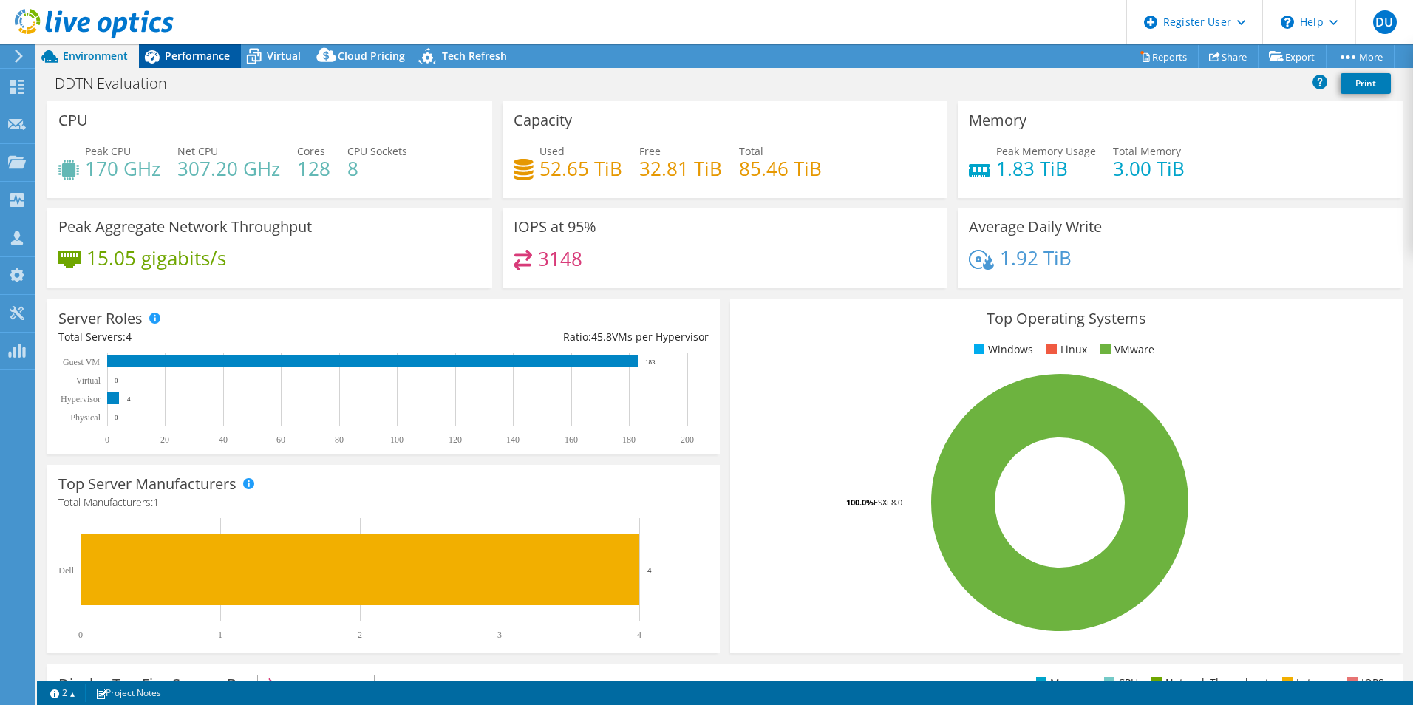
click at [189, 55] on span "Performance" at bounding box center [197, 56] width 65 height 14
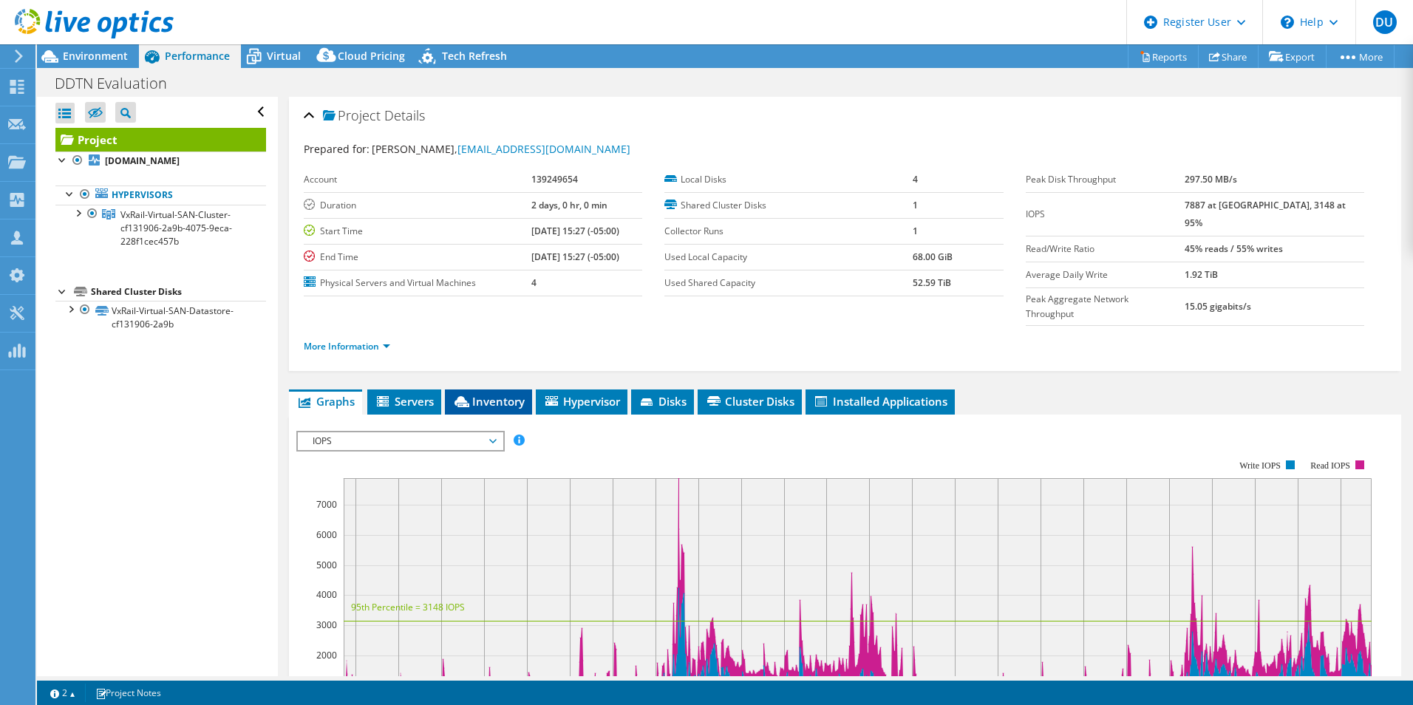
click at [486, 394] on span "Inventory" at bounding box center [488, 401] width 72 height 15
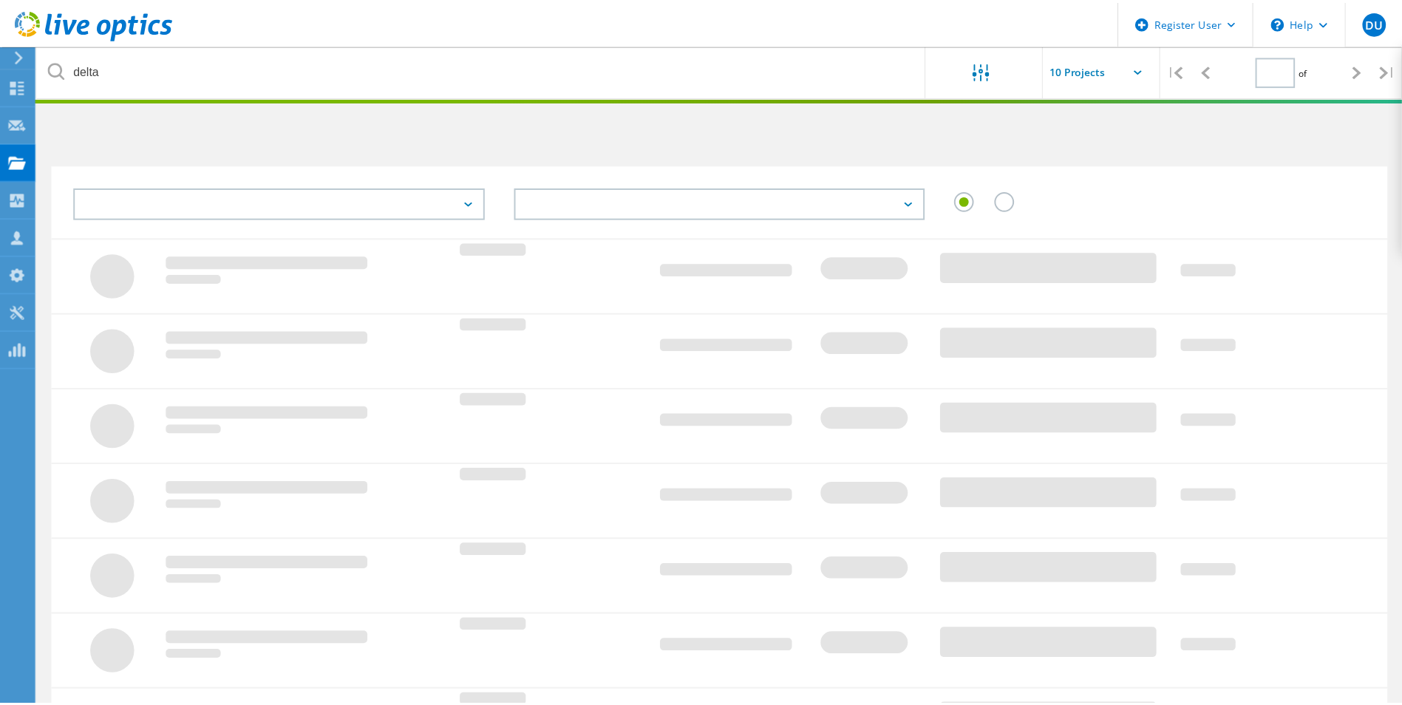
scroll to position [41, 0]
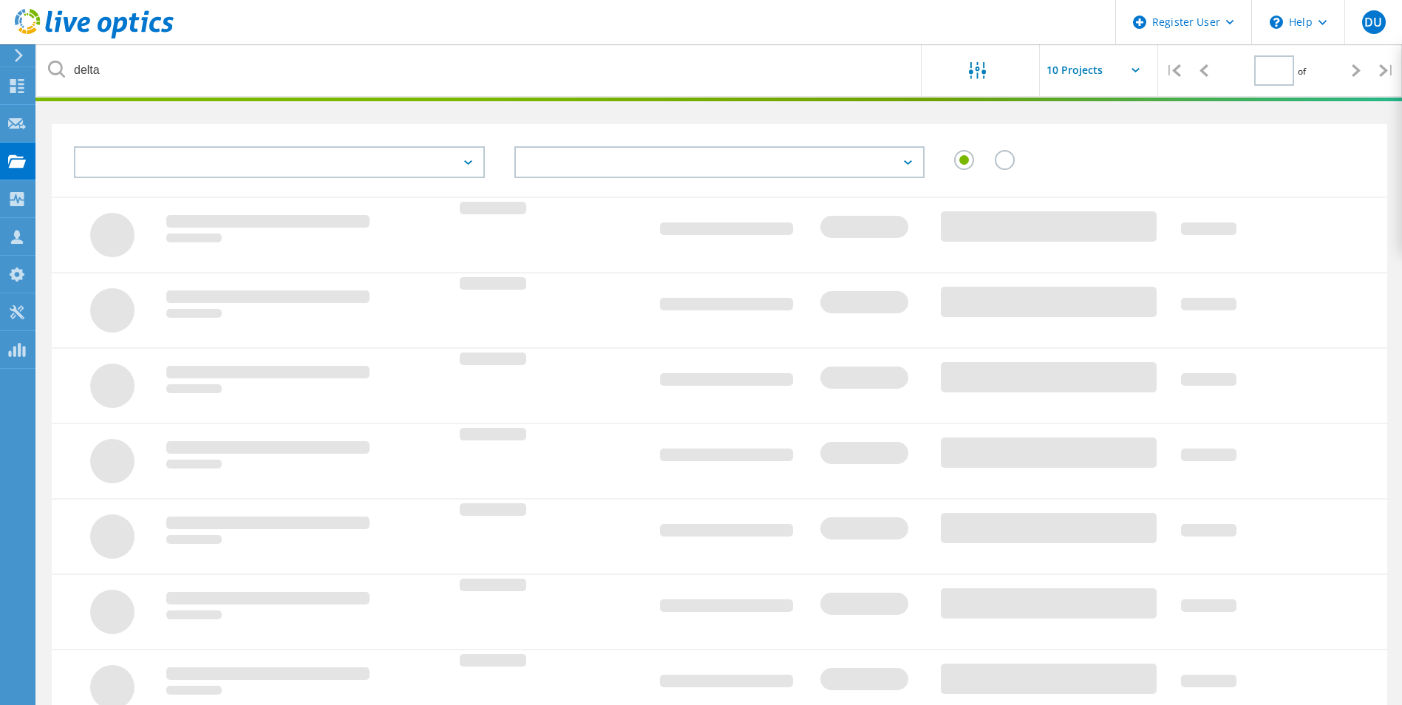
type input "1"
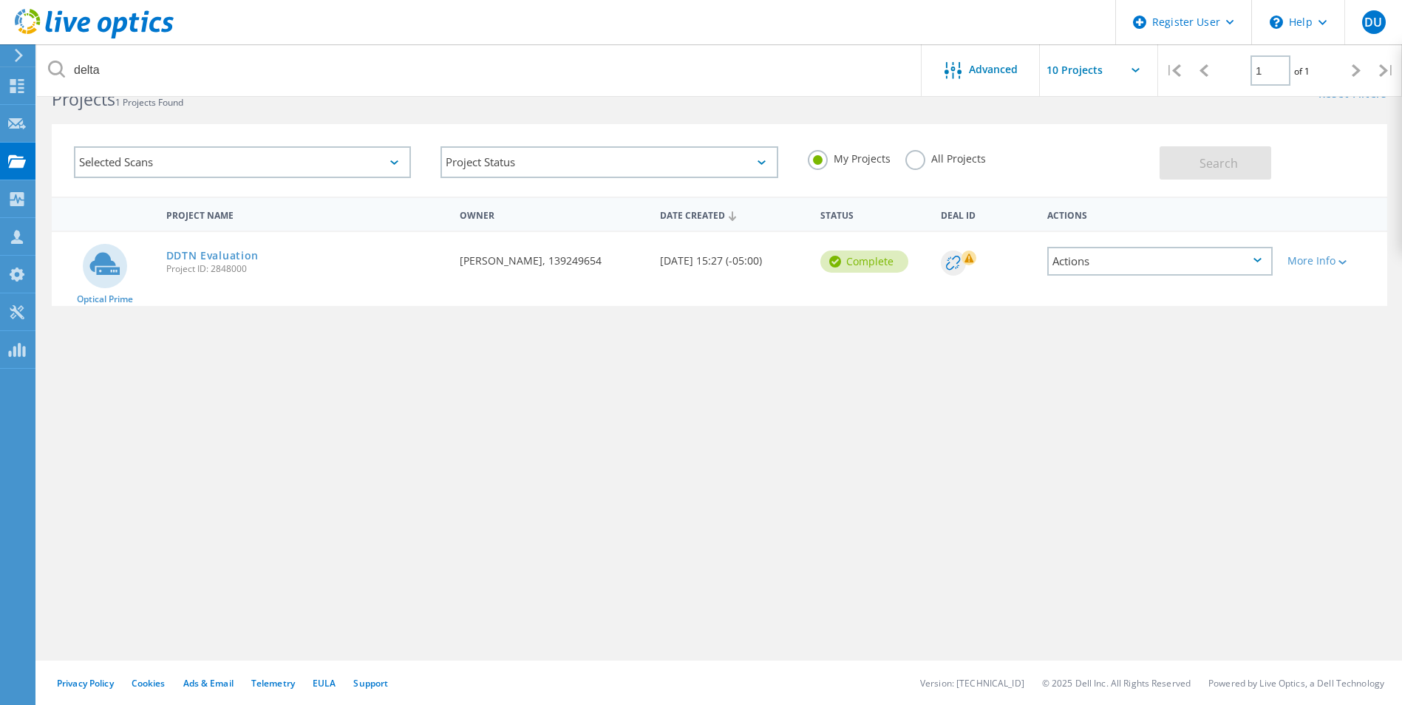
scroll to position [0, 0]
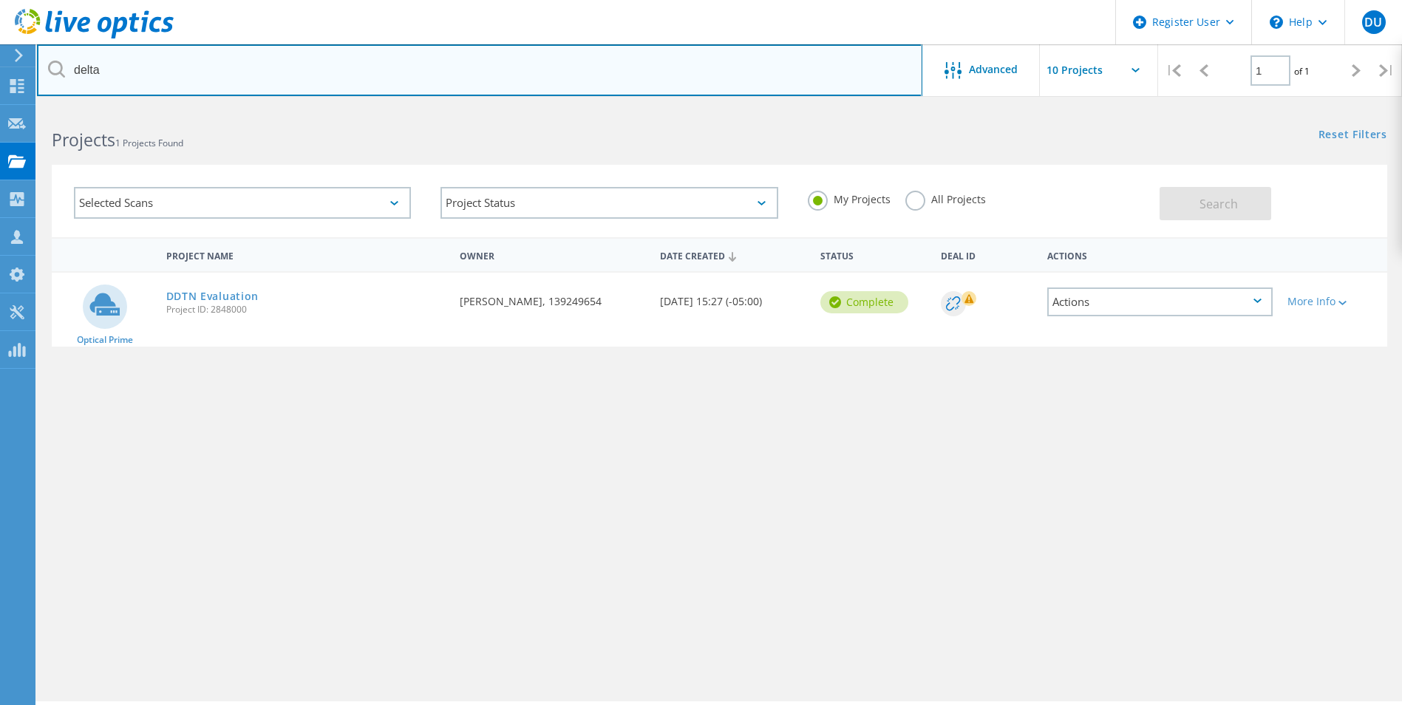
drag, startPoint x: 100, startPoint y: 76, endPoint x: 66, endPoint y: 72, distance: 34.2
click at [66, 72] on input "delta" at bounding box center [479, 70] width 885 height 52
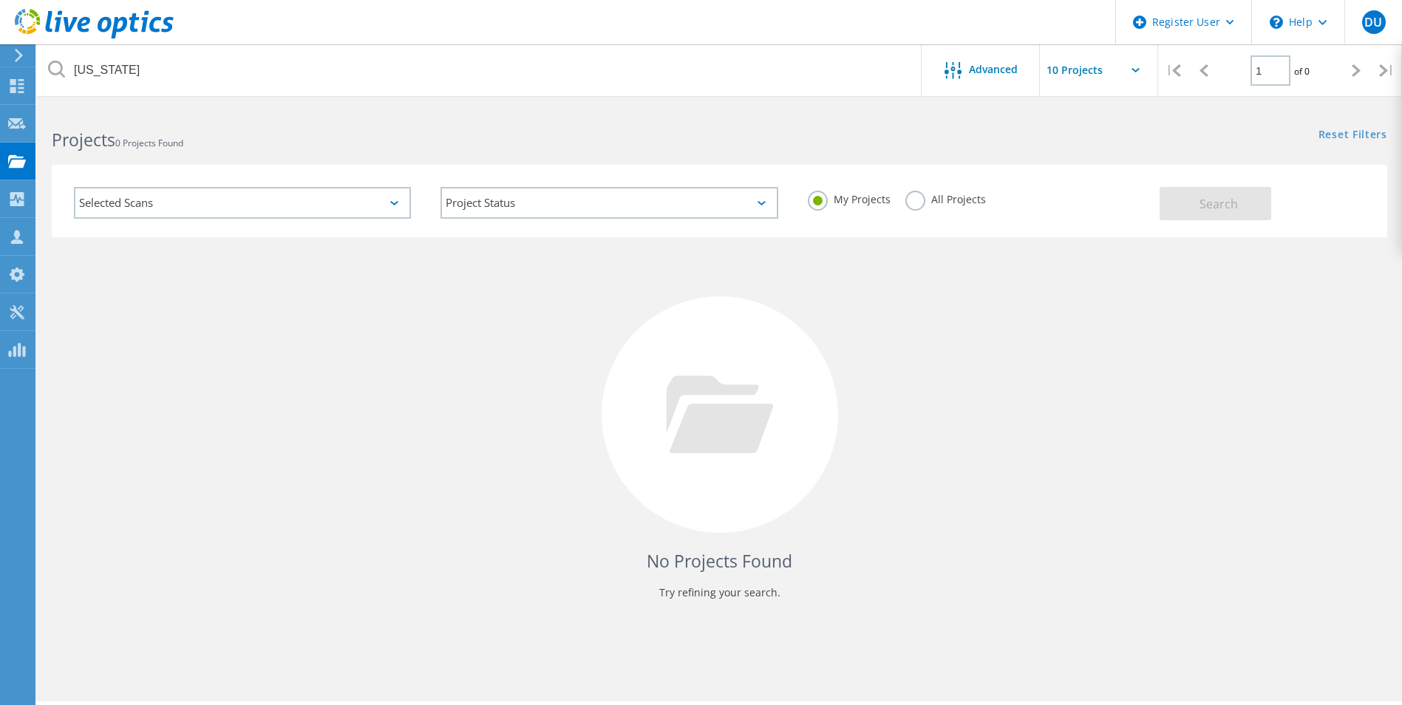
click at [918, 201] on label "All Projects" at bounding box center [945, 198] width 81 height 14
click at [0, 0] on input "All Projects" at bounding box center [0, 0] width 0 height 0
click at [1204, 186] on div "Search" at bounding box center [1269, 196] width 220 height 48
click at [1202, 190] on button "Search" at bounding box center [1215, 203] width 112 height 33
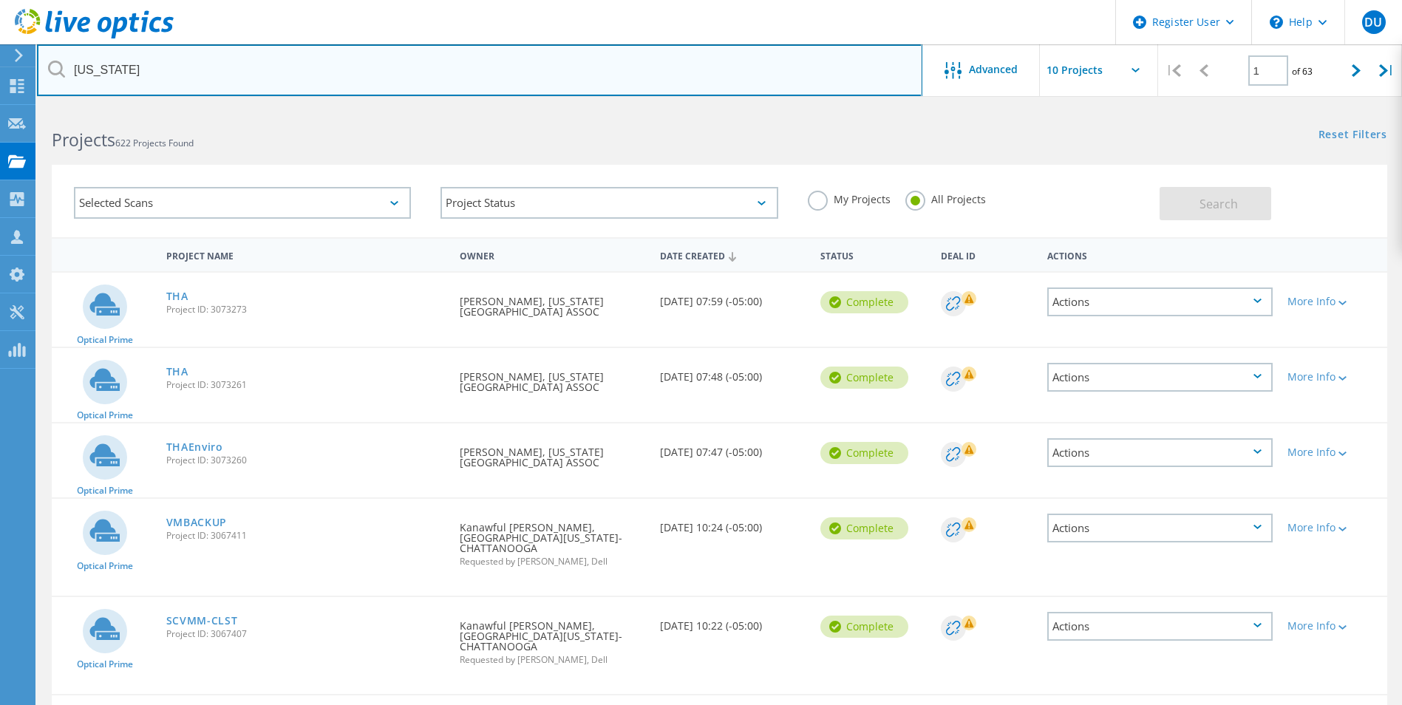
drag, startPoint x: 129, startPoint y: 75, endPoint x: 61, endPoint y: 69, distance: 67.5
click at [61, 69] on div "[US_STATE]" at bounding box center [479, 70] width 884 height 52
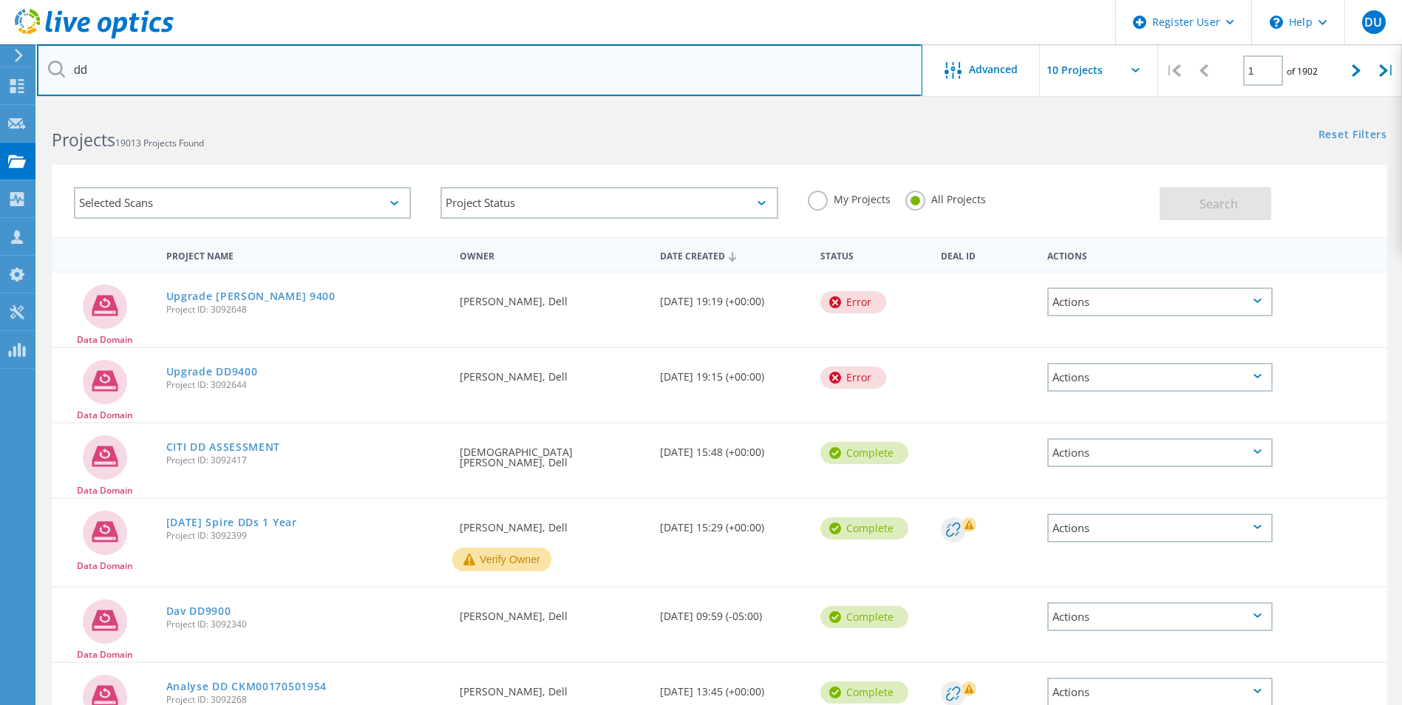
type input "d"
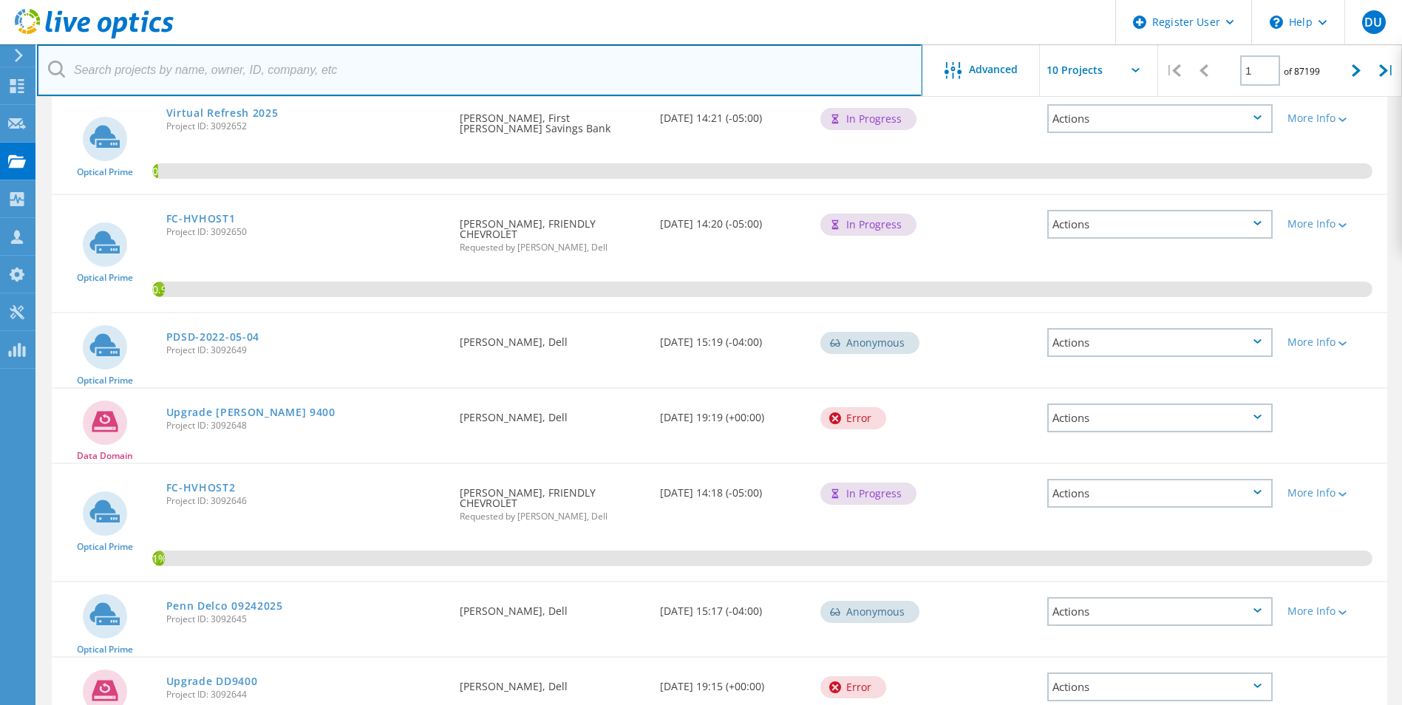
scroll to position [538, 0]
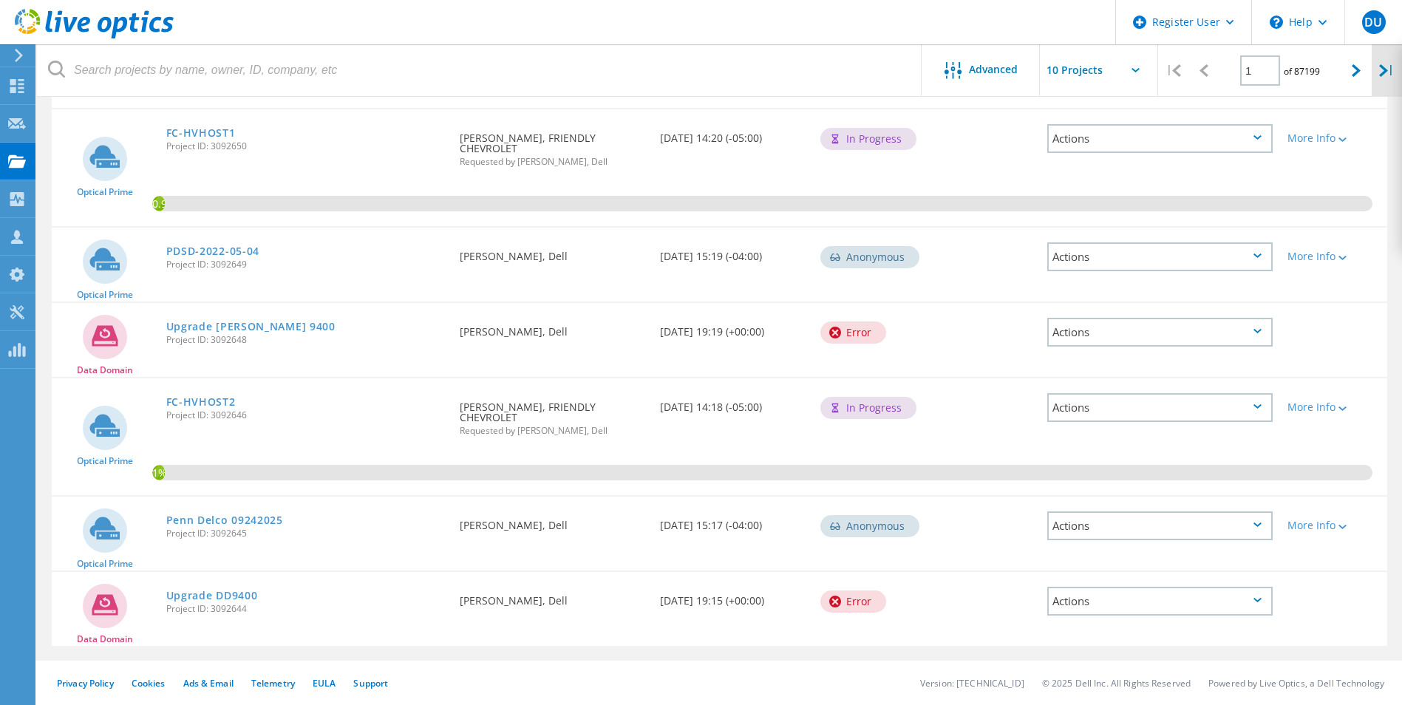
click at [1382, 69] on icon at bounding box center [1383, 70] width 9 height 13
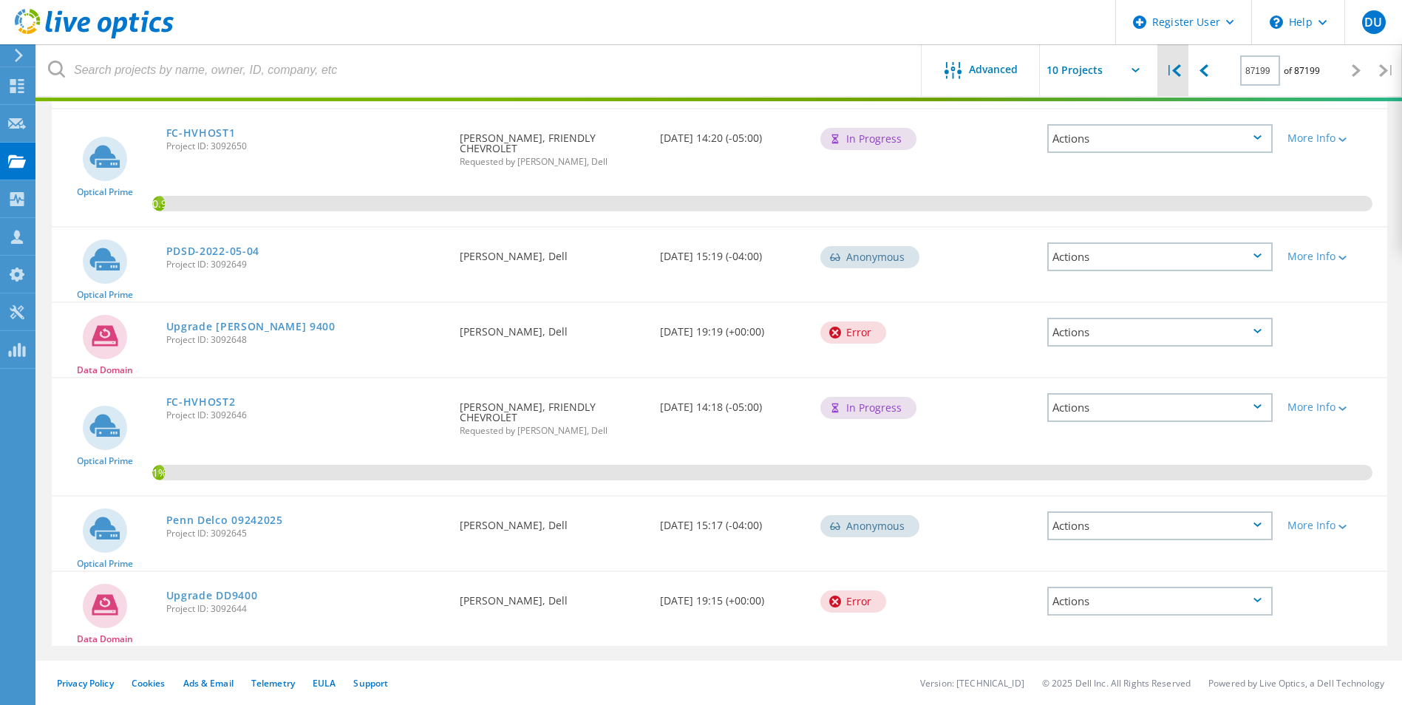
click at [1184, 65] on div "|" at bounding box center [1173, 70] width 30 height 52
click at [1255, 73] on input "1" at bounding box center [1260, 70] width 40 height 30
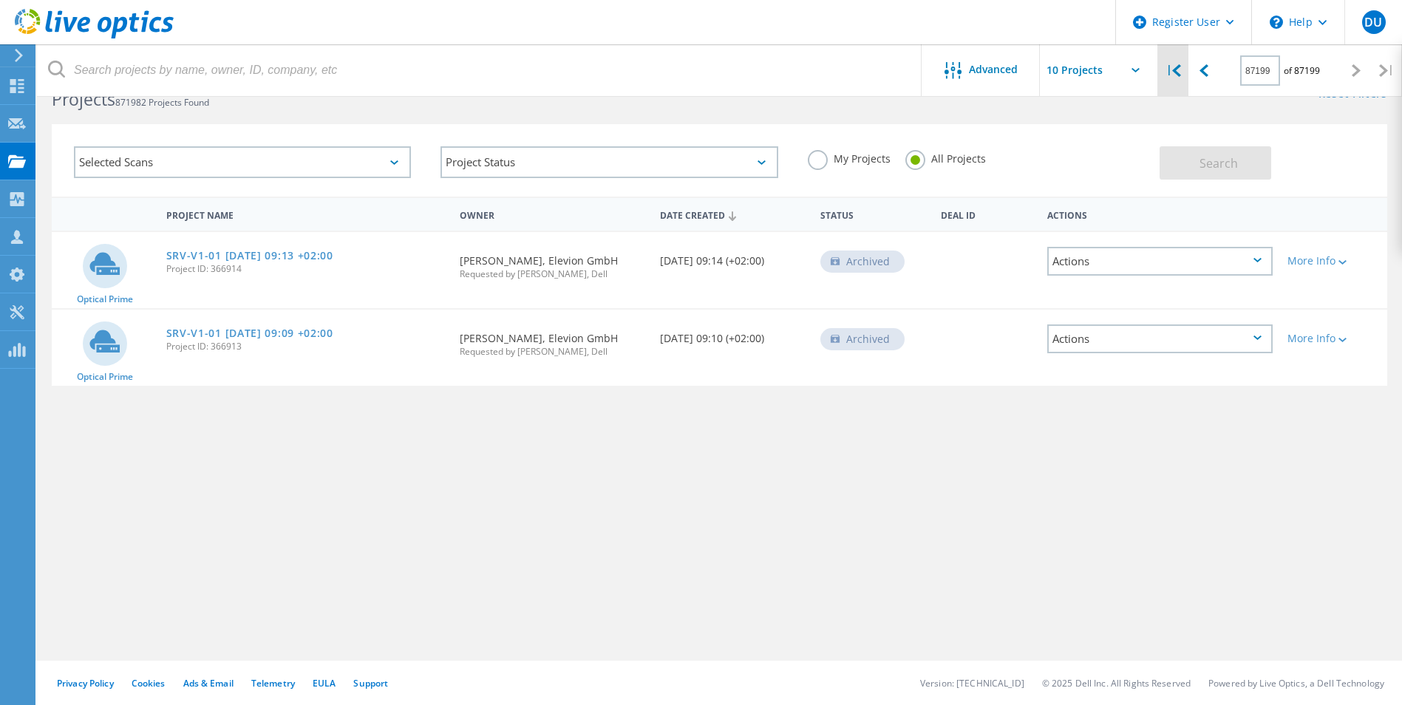
click at [1178, 56] on div "|" at bounding box center [1173, 70] width 30 height 52
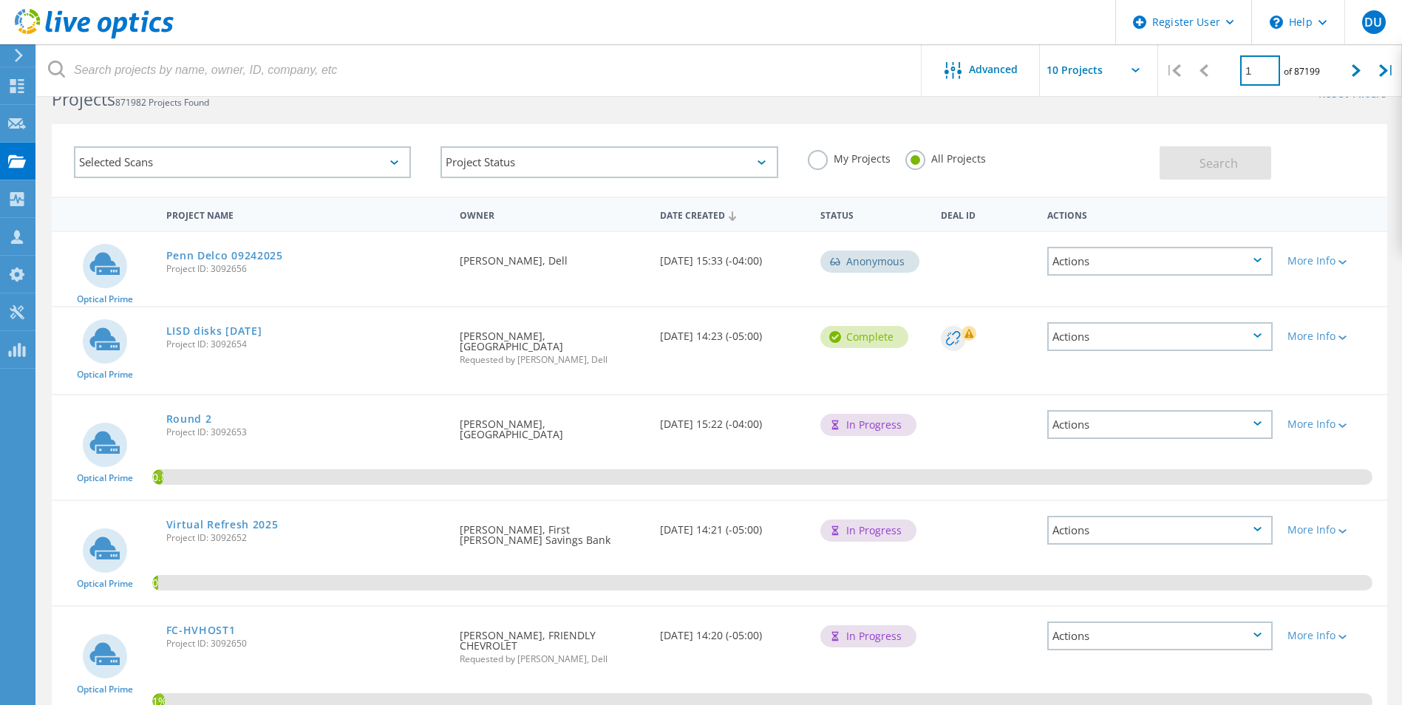
click at [1261, 72] on input "1" at bounding box center [1260, 70] width 40 height 30
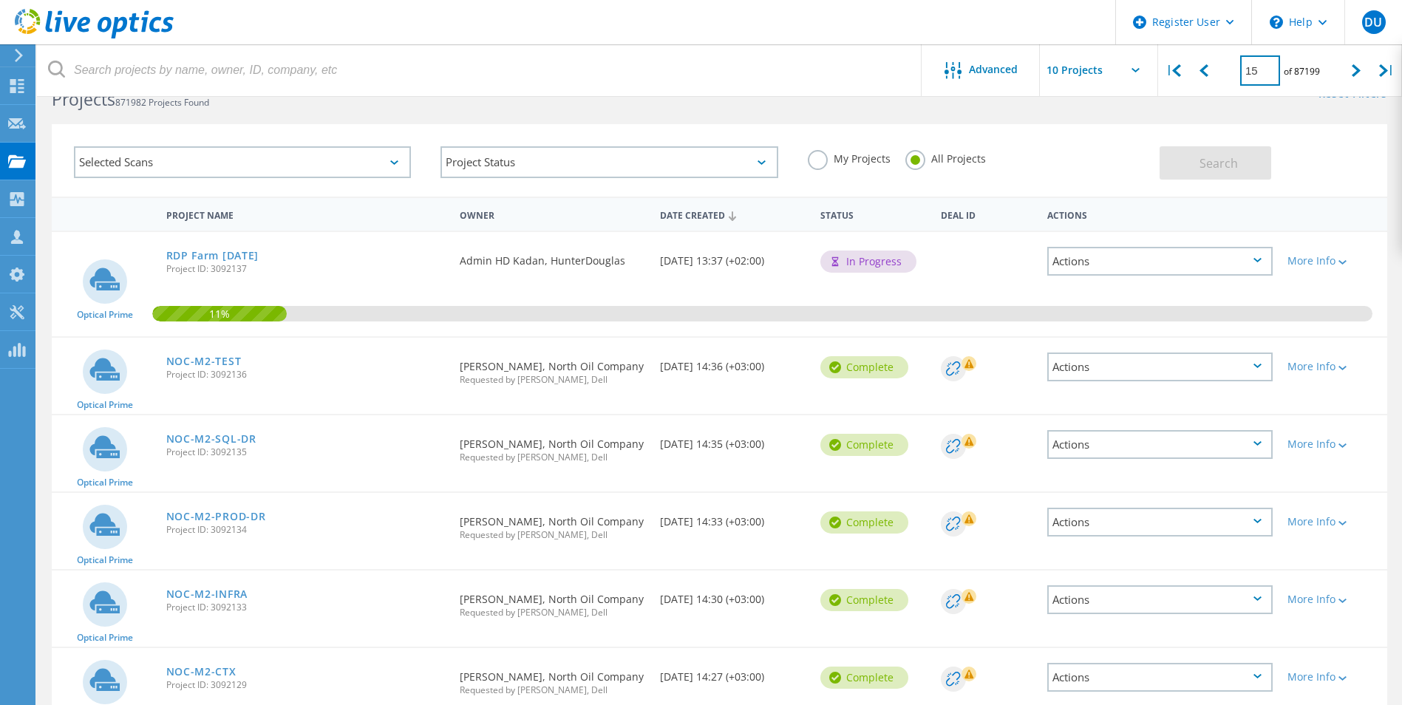
type input "1"
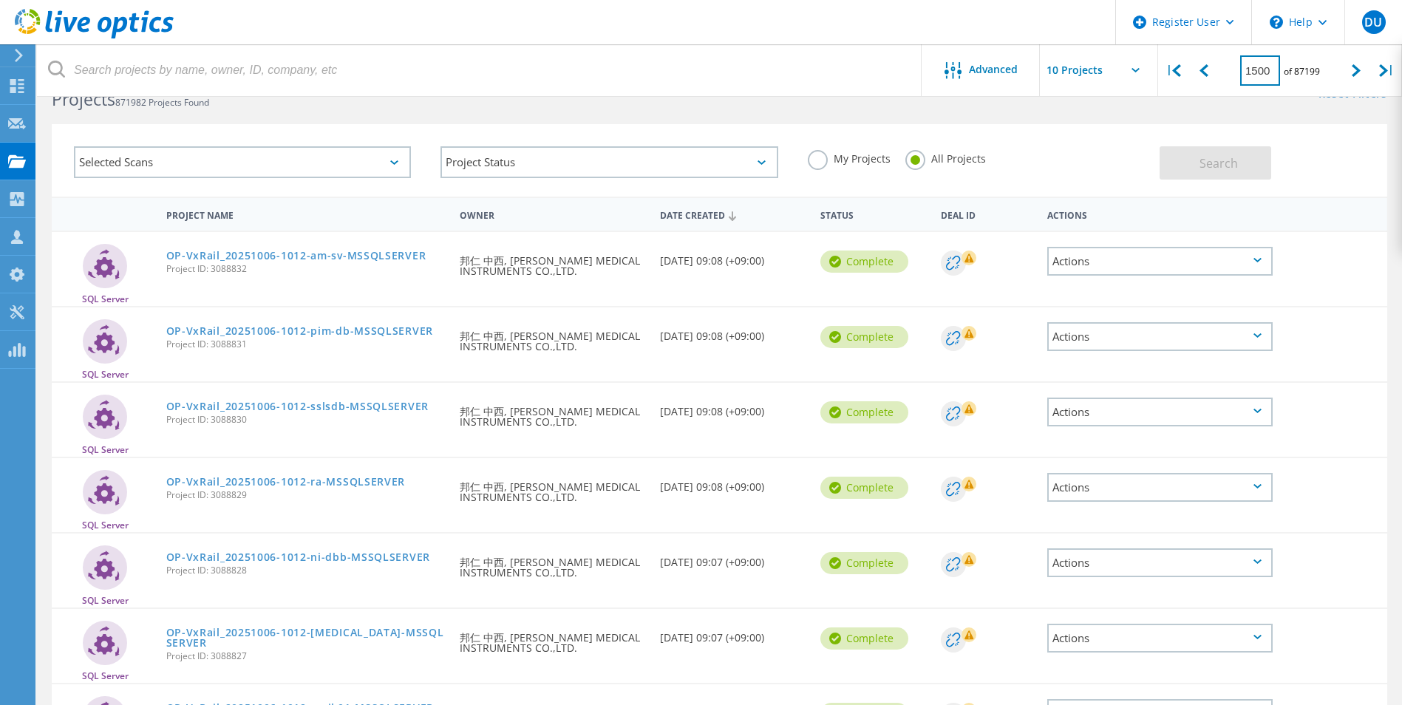
type input "1500"
